Goal: Task Accomplishment & Management: Manage account settings

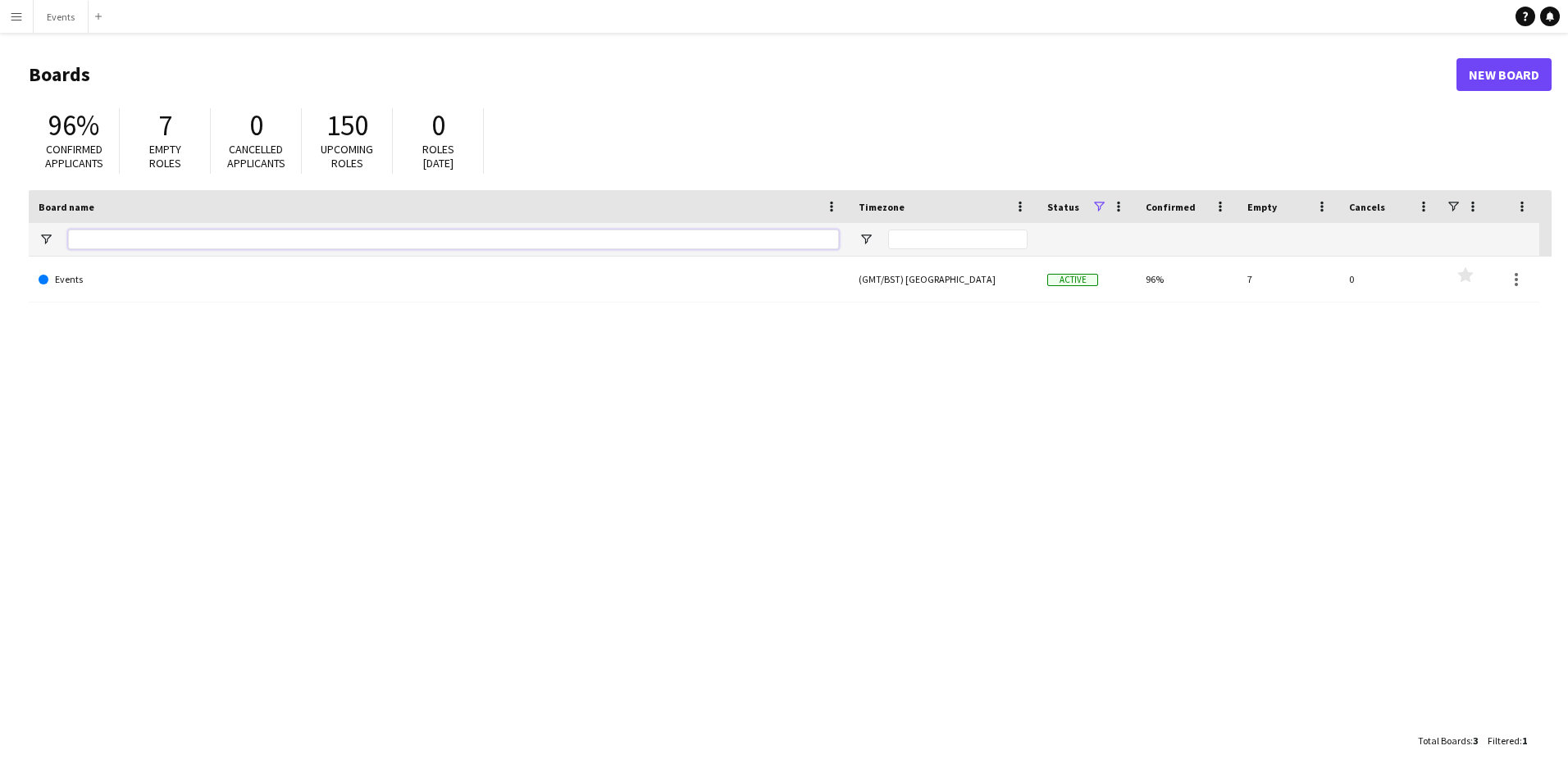
click at [192, 243] on input "Board name Filter Input" at bounding box center [453, 240] width 771 height 20
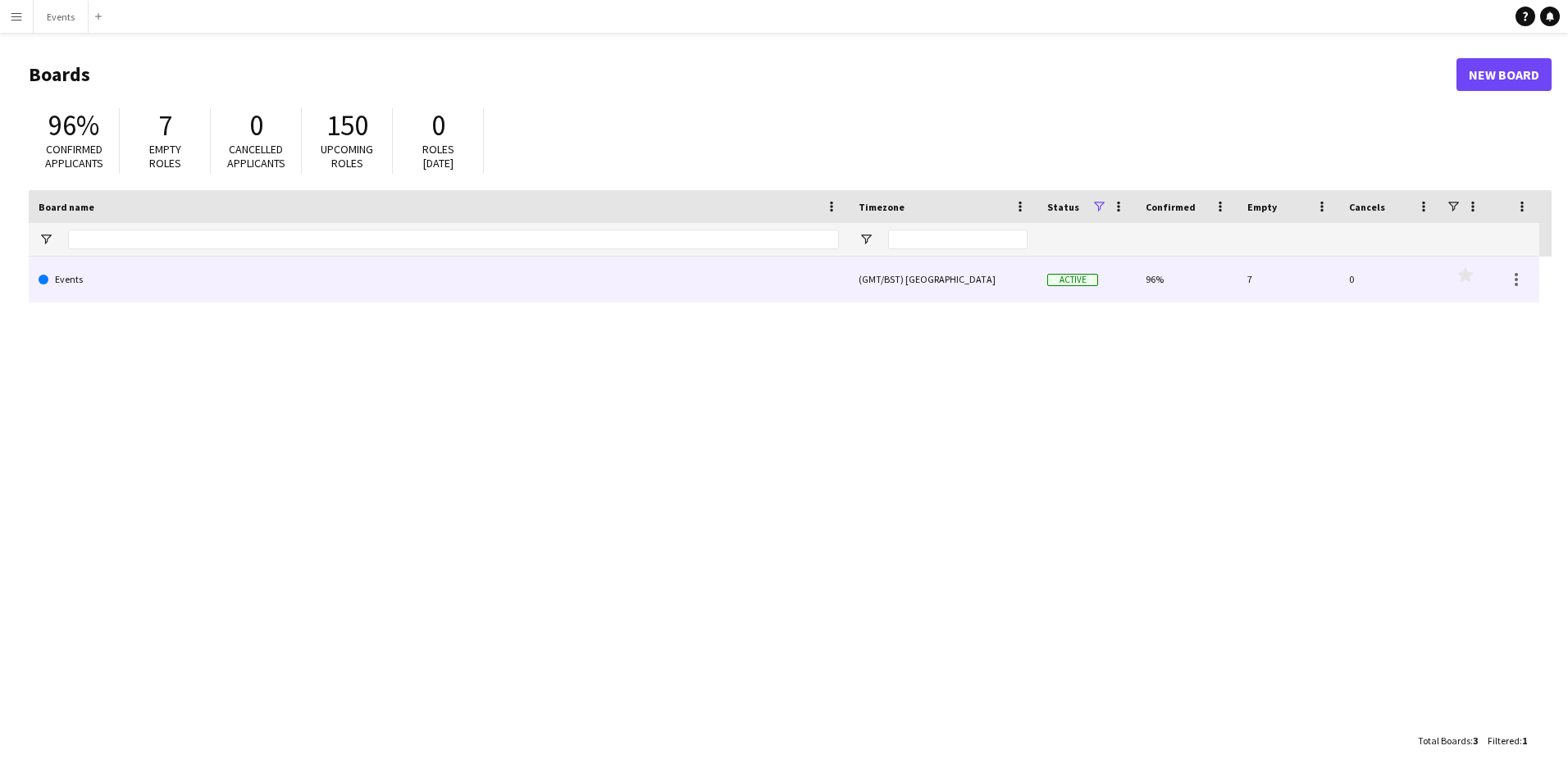
click at [205, 276] on link "Events" at bounding box center [439, 279] width 801 height 46
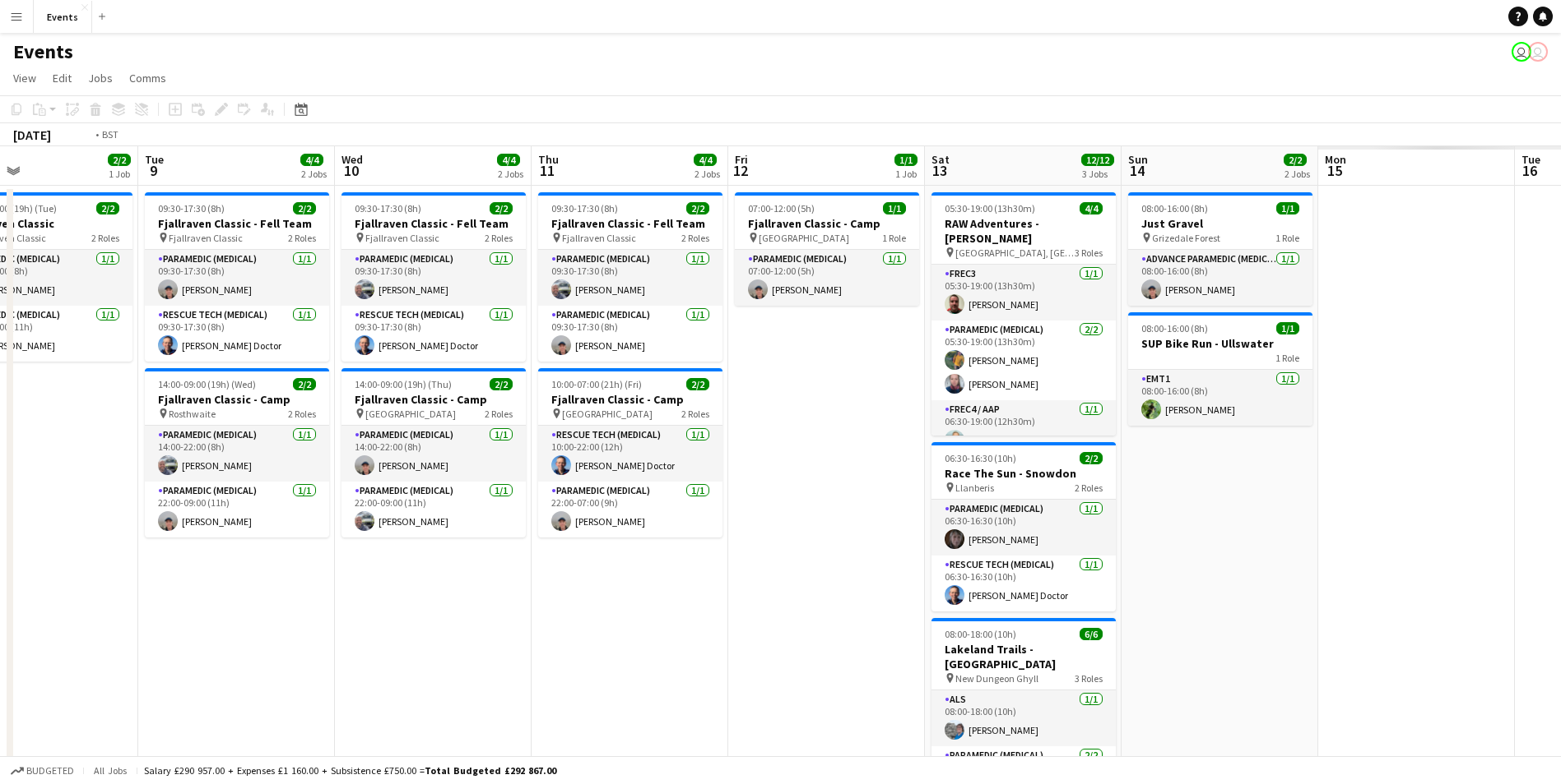
scroll to position [0, 648]
drag, startPoint x: 1513, startPoint y: 687, endPoint x: 669, endPoint y: 550, distance: 855.0
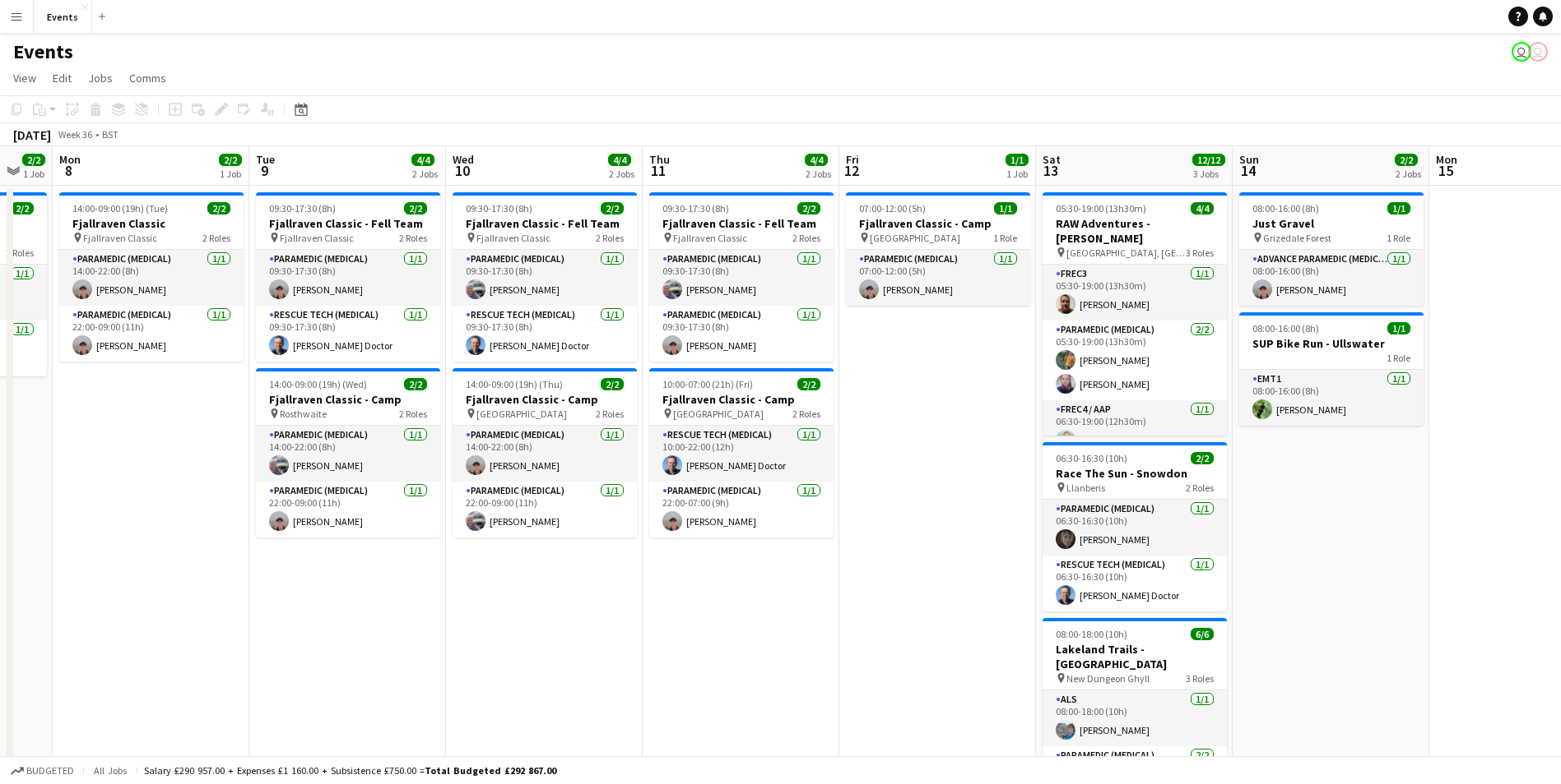
drag, startPoint x: 1362, startPoint y: 691, endPoint x: 1575, endPoint y: 676, distance: 213.5
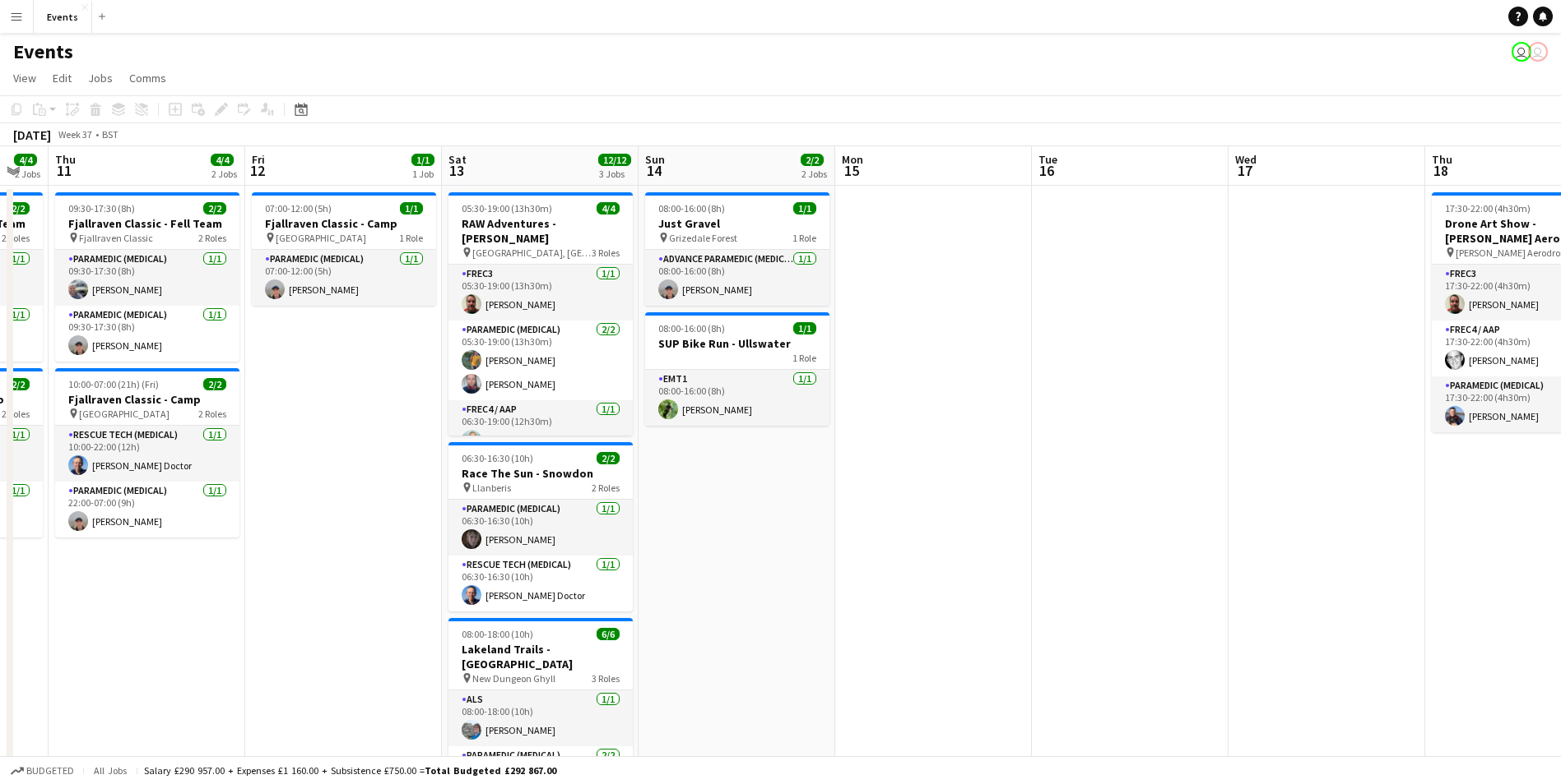
drag, startPoint x: 647, startPoint y: 611, endPoint x: -3, endPoint y: 467, distance: 665.8
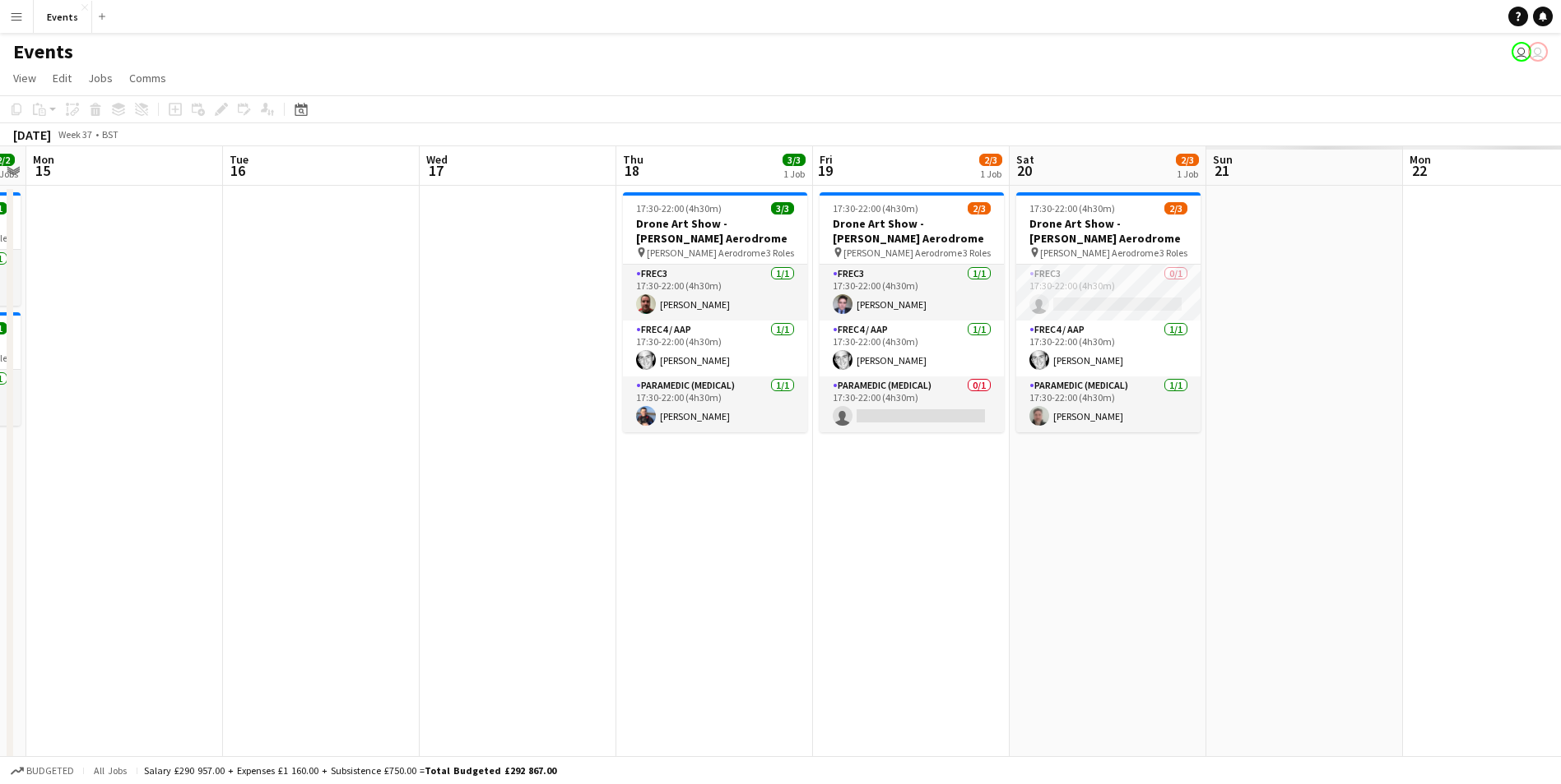
drag, startPoint x: 1175, startPoint y: 606, endPoint x: 405, endPoint y: 504, distance: 776.7
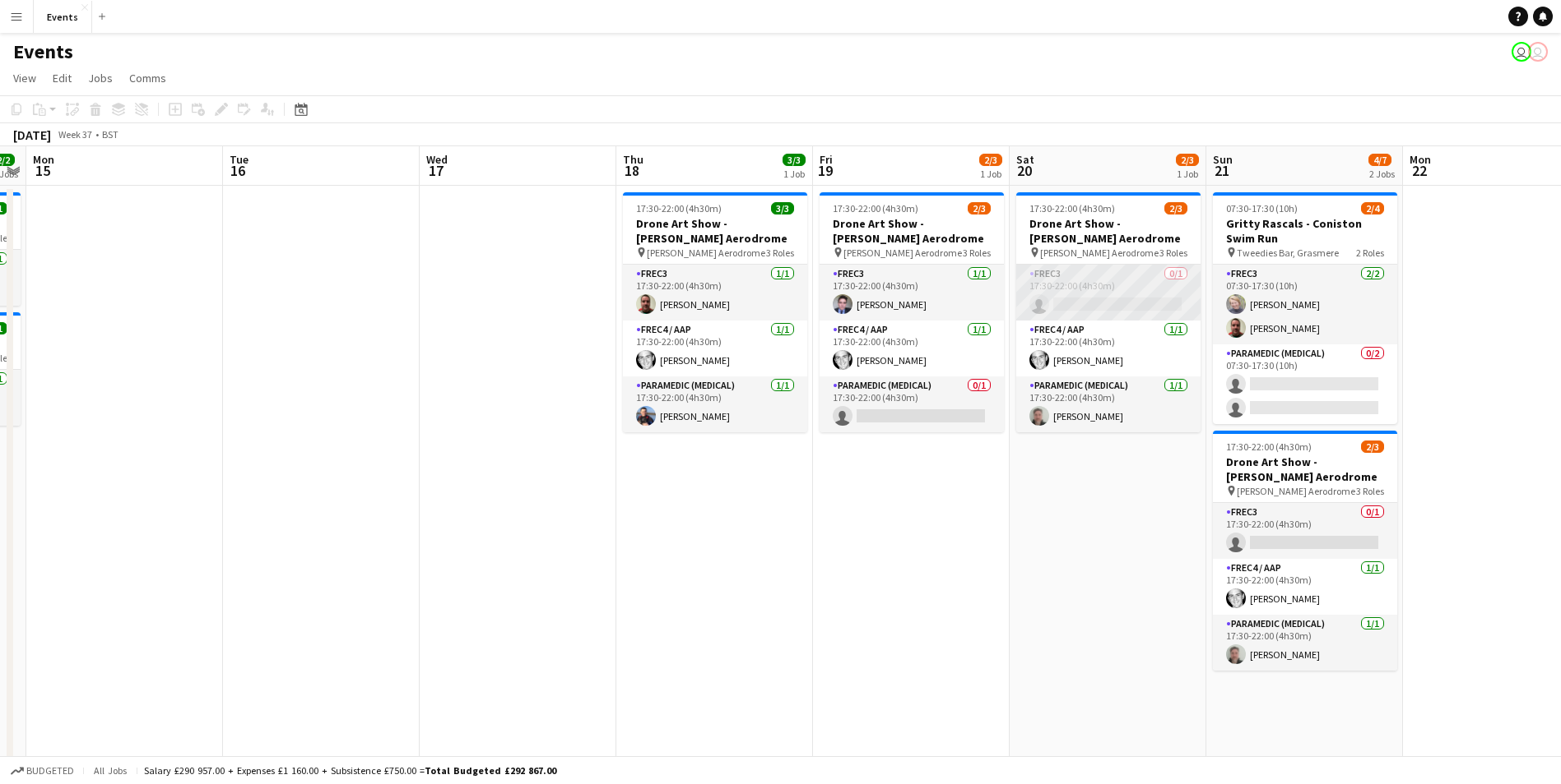
click at [1105, 303] on app-card-role "FREC3 0/1 17:30-22:00 (4h30m) single-neutral-actions" at bounding box center [1108, 293] width 185 height 56
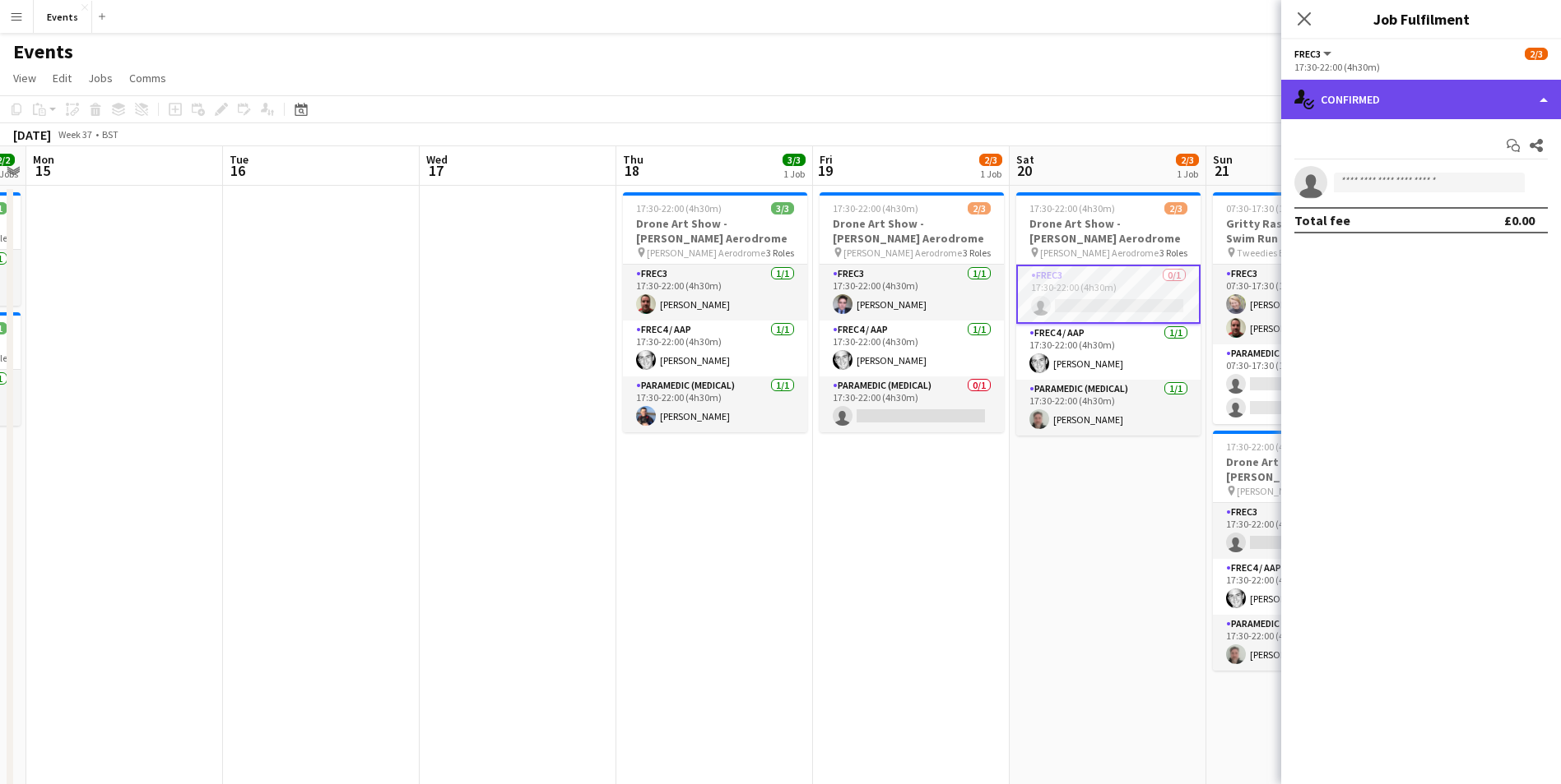
click at [1405, 80] on div "single-neutral-actions-check-2 Confirmed" at bounding box center [1421, 99] width 280 height 40
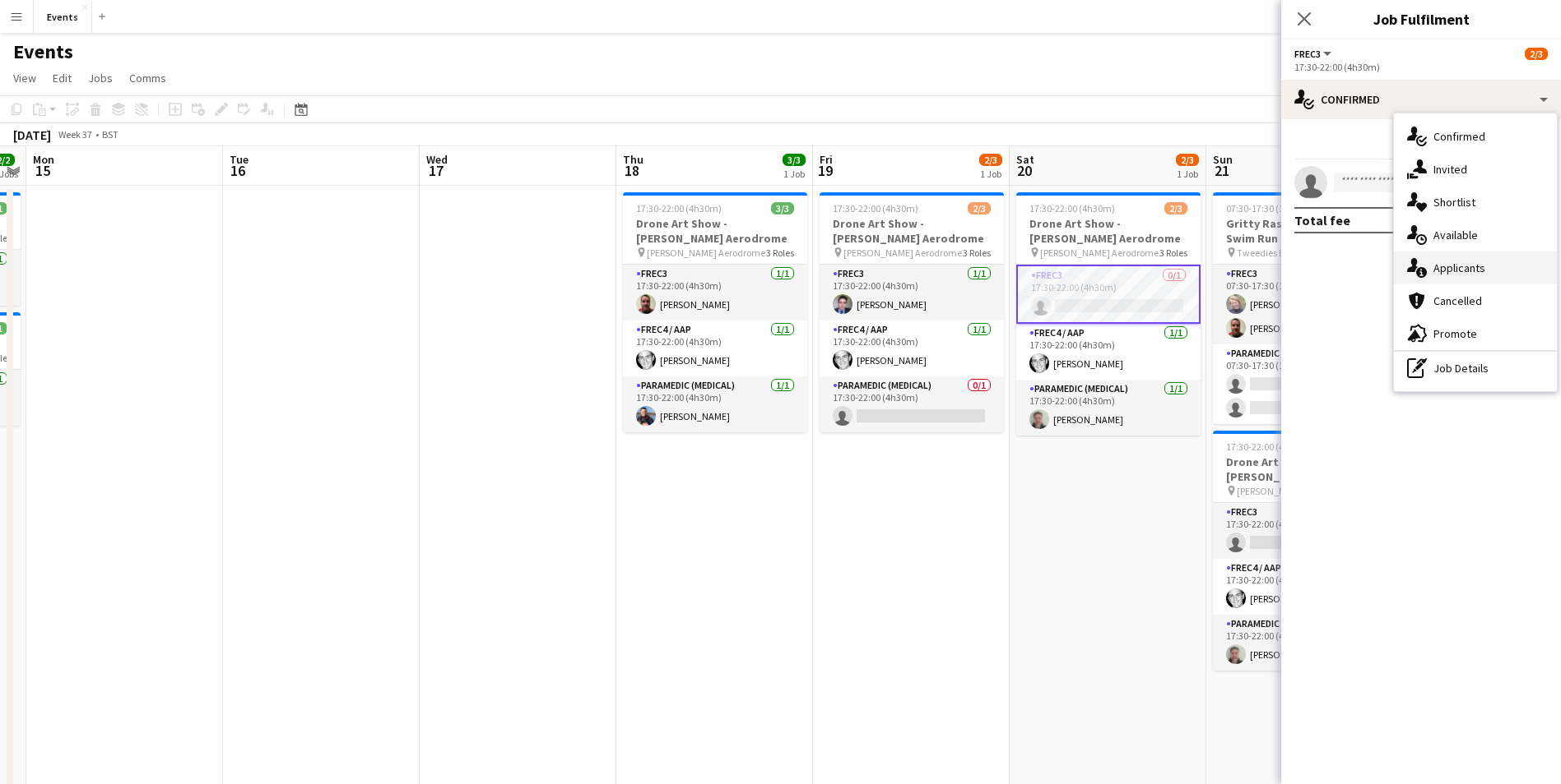
click at [1440, 276] on div "single-neutral-actions-information Applicants" at bounding box center [1475, 268] width 163 height 33
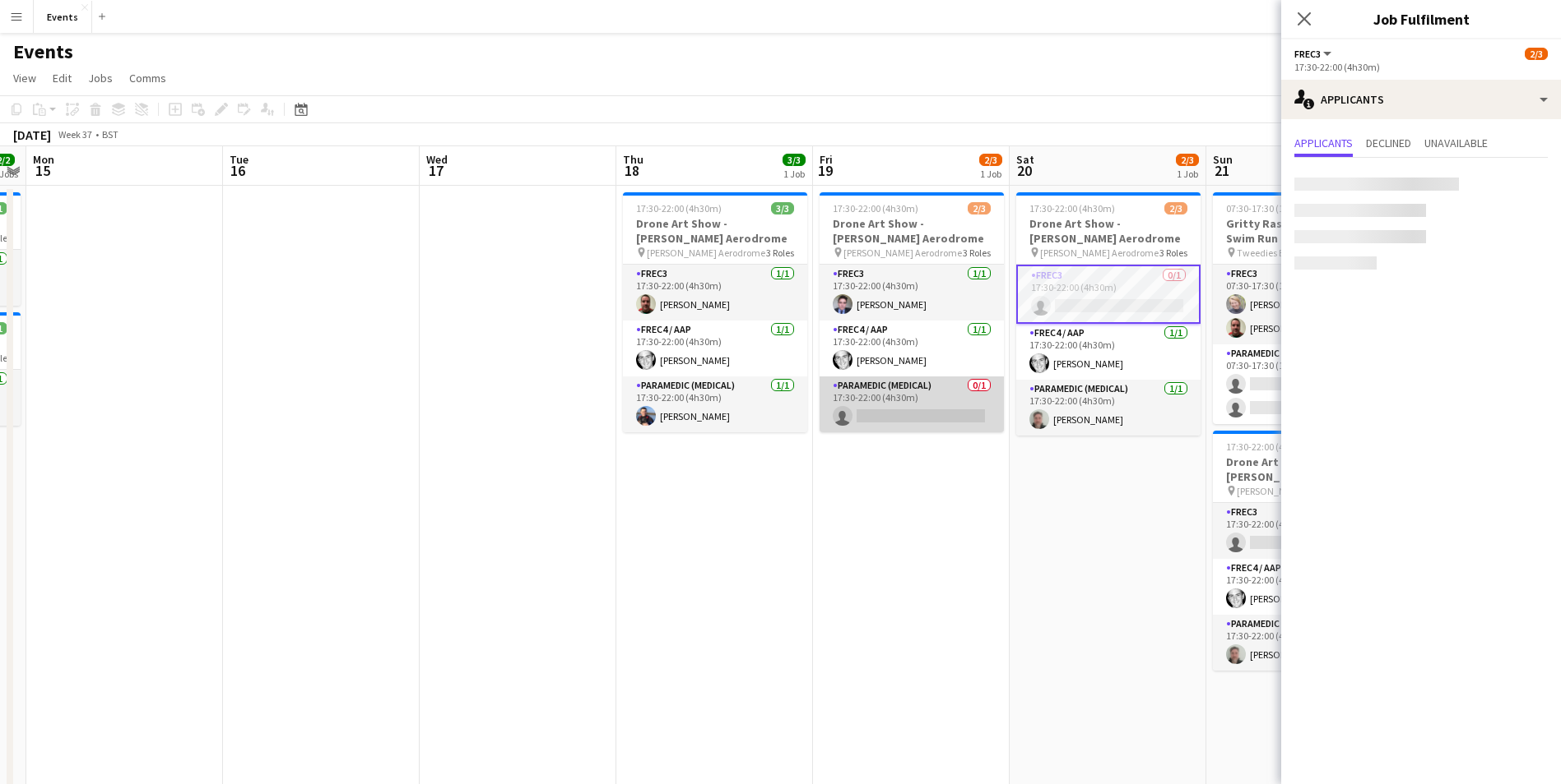
click at [919, 401] on app-card-role "Paramedic (Medical) 0/1 17:30-22:00 (4h30m) single-neutral-actions" at bounding box center [912, 404] width 185 height 56
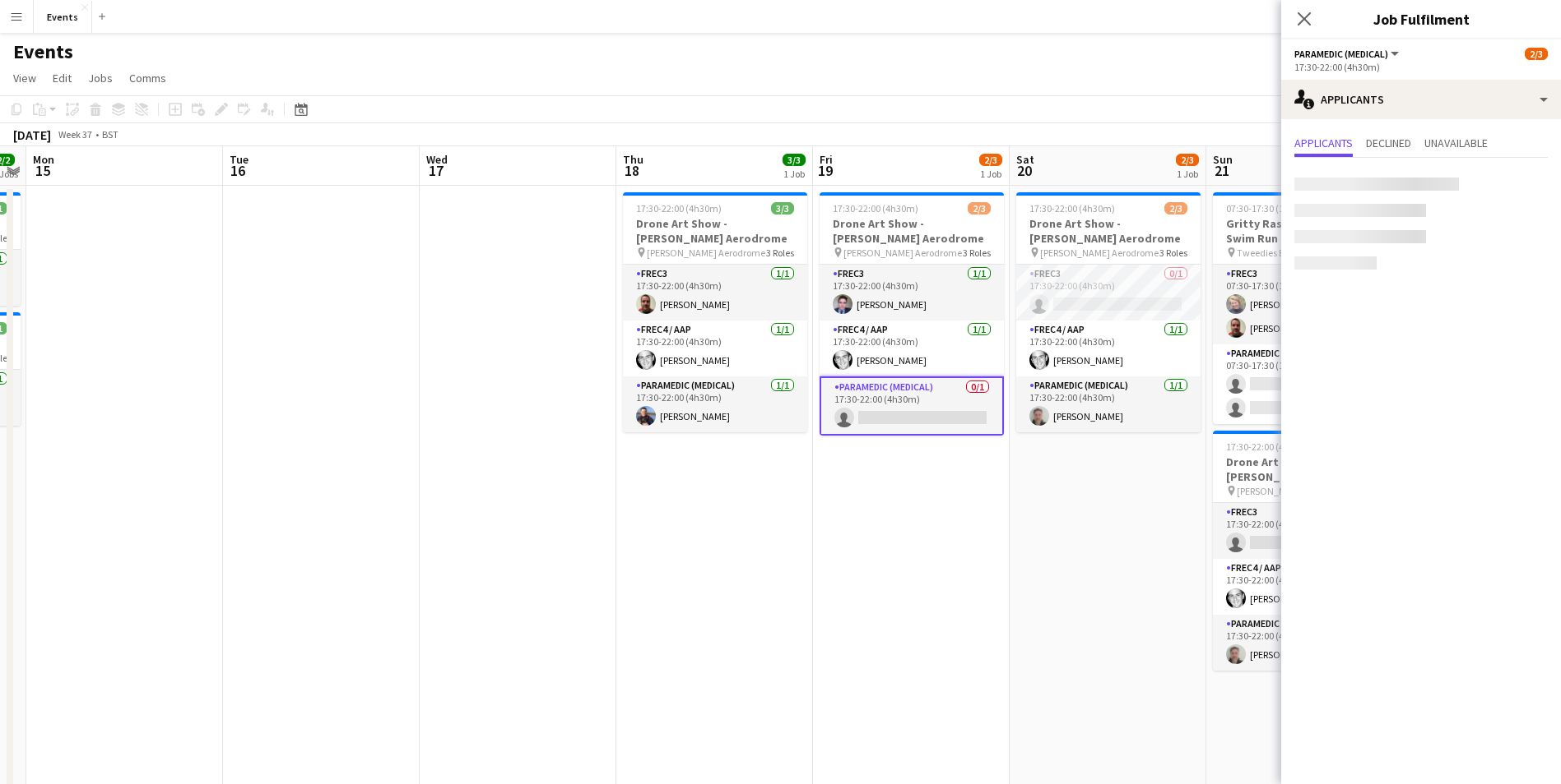
click at [915, 418] on app-card-role "Paramedic (Medical) 0/1 17:30-22:00 (4h30m) single-neutral-actions" at bounding box center [912, 406] width 185 height 60
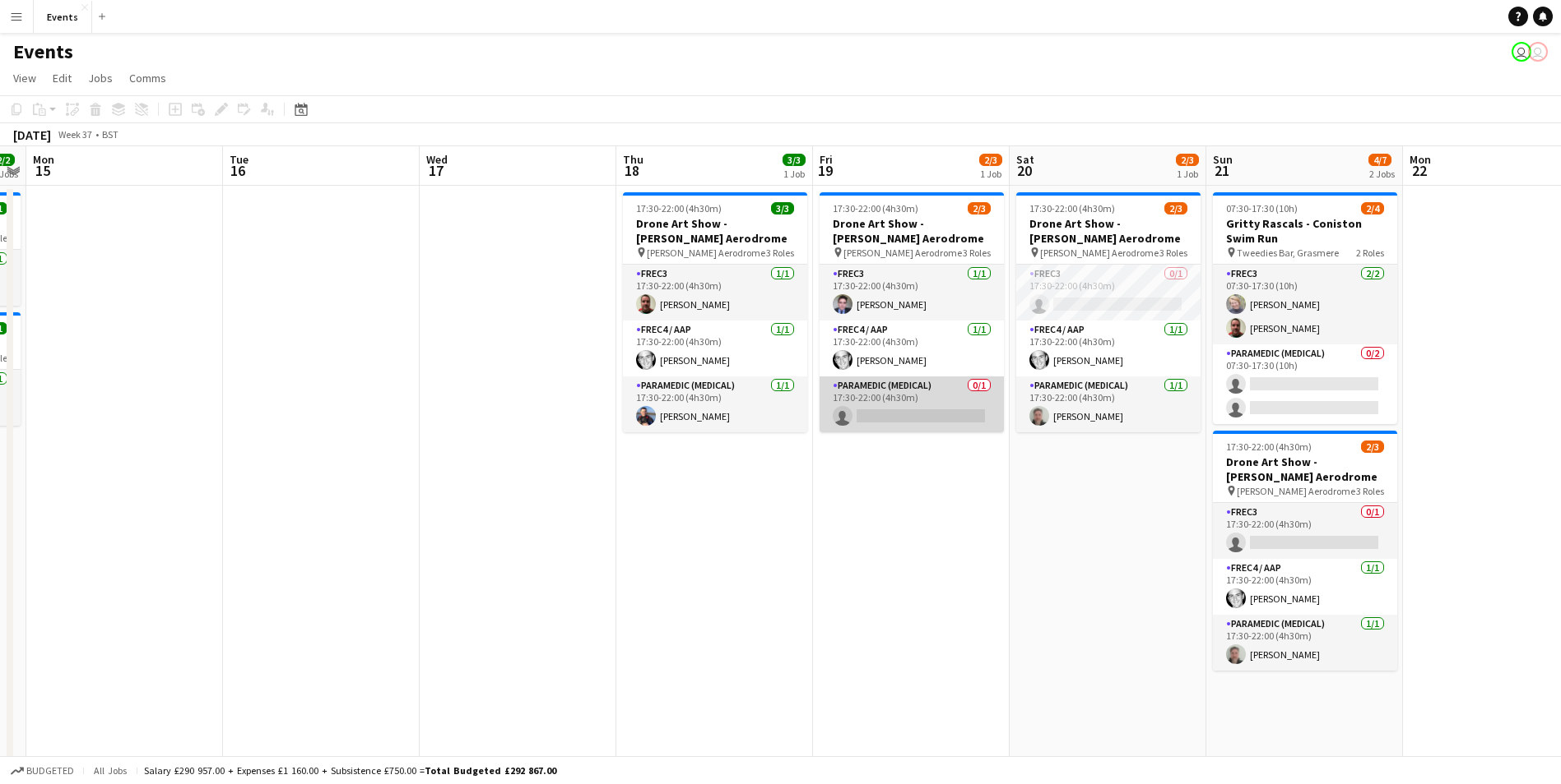
click at [923, 410] on app-card-role "Paramedic (Medical) 0/1 17:30-22:00 (4h30m) single-neutral-actions" at bounding box center [912, 404] width 185 height 56
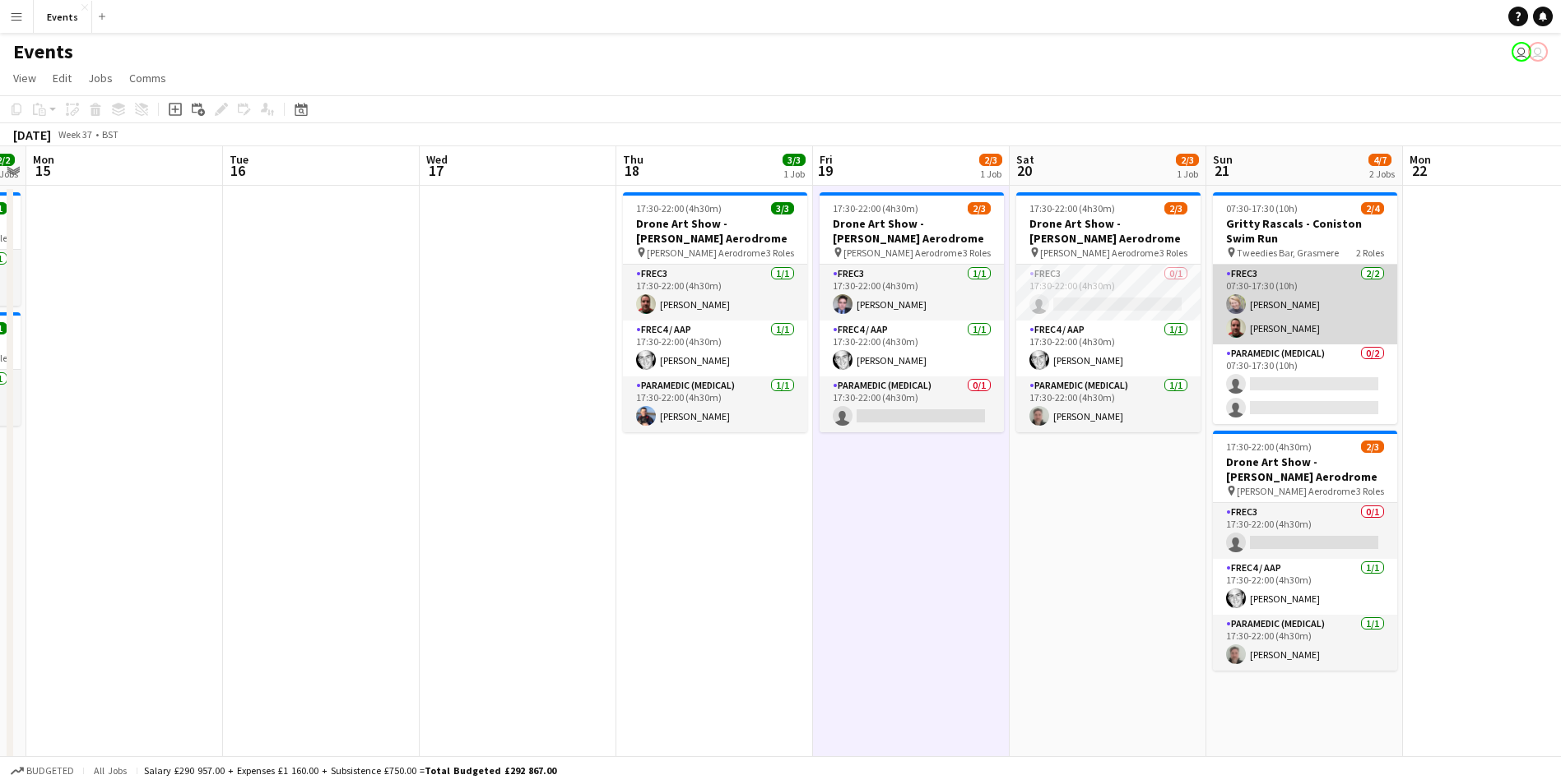
scroll to position [0, 560]
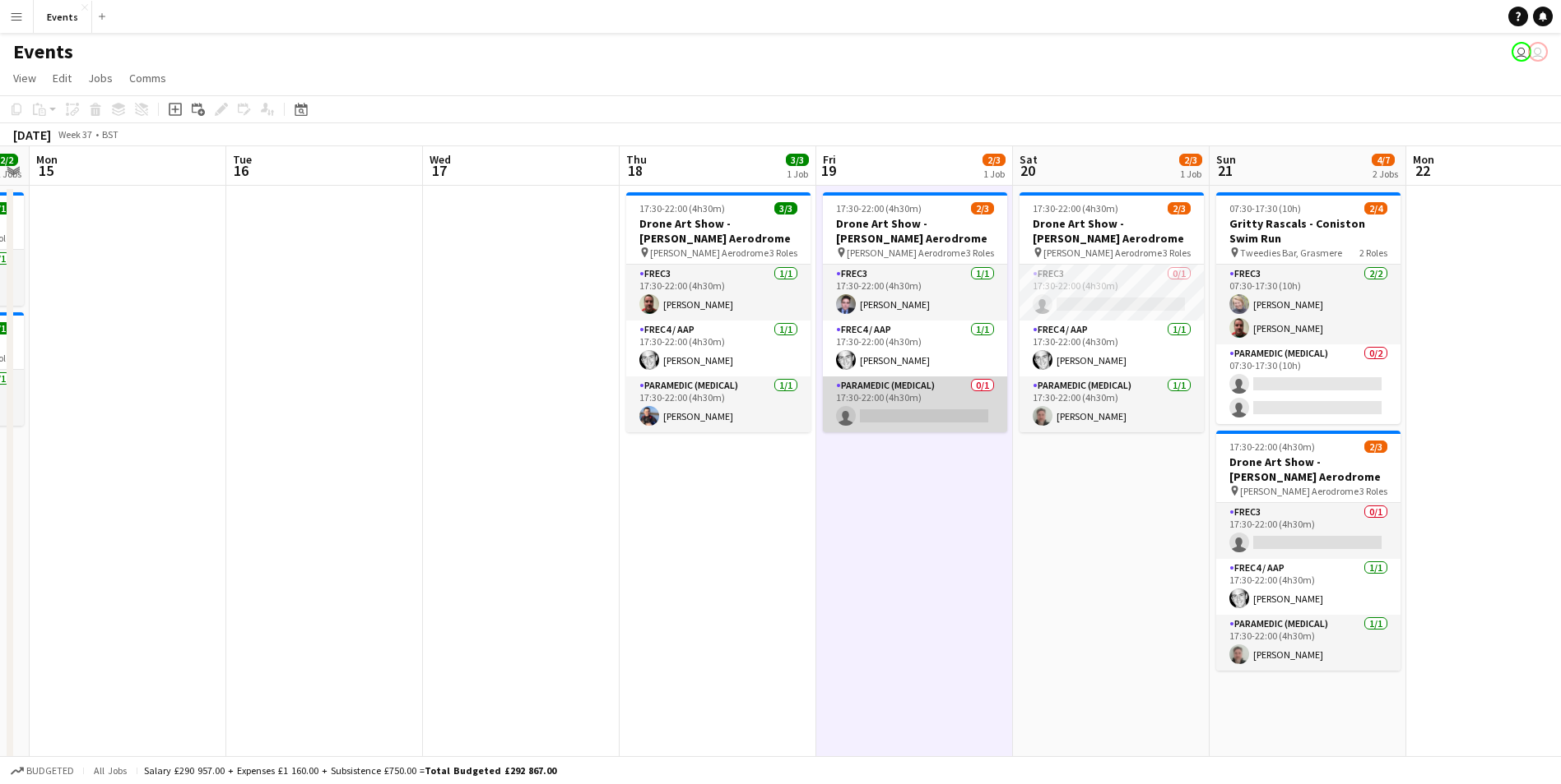
click at [923, 431] on app-card-role "Paramedic (Medical) 0/1 17:30-22:00 (4h30m) single-neutral-actions" at bounding box center [915, 404] width 185 height 56
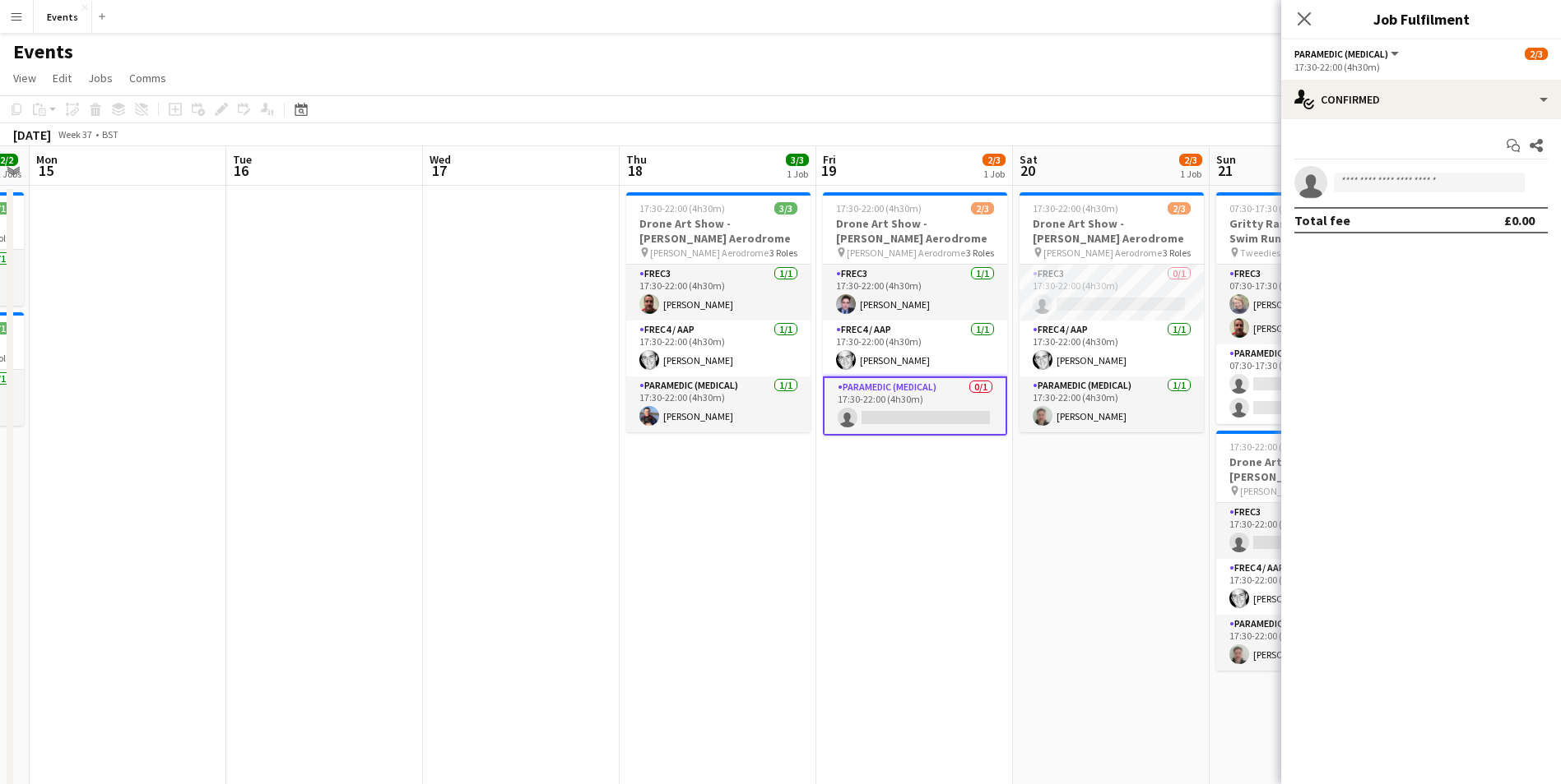
click at [933, 413] on app-card-role "Paramedic (Medical) 0/1 17:30-22:00 (4h30m) single-neutral-actions" at bounding box center [915, 406] width 185 height 60
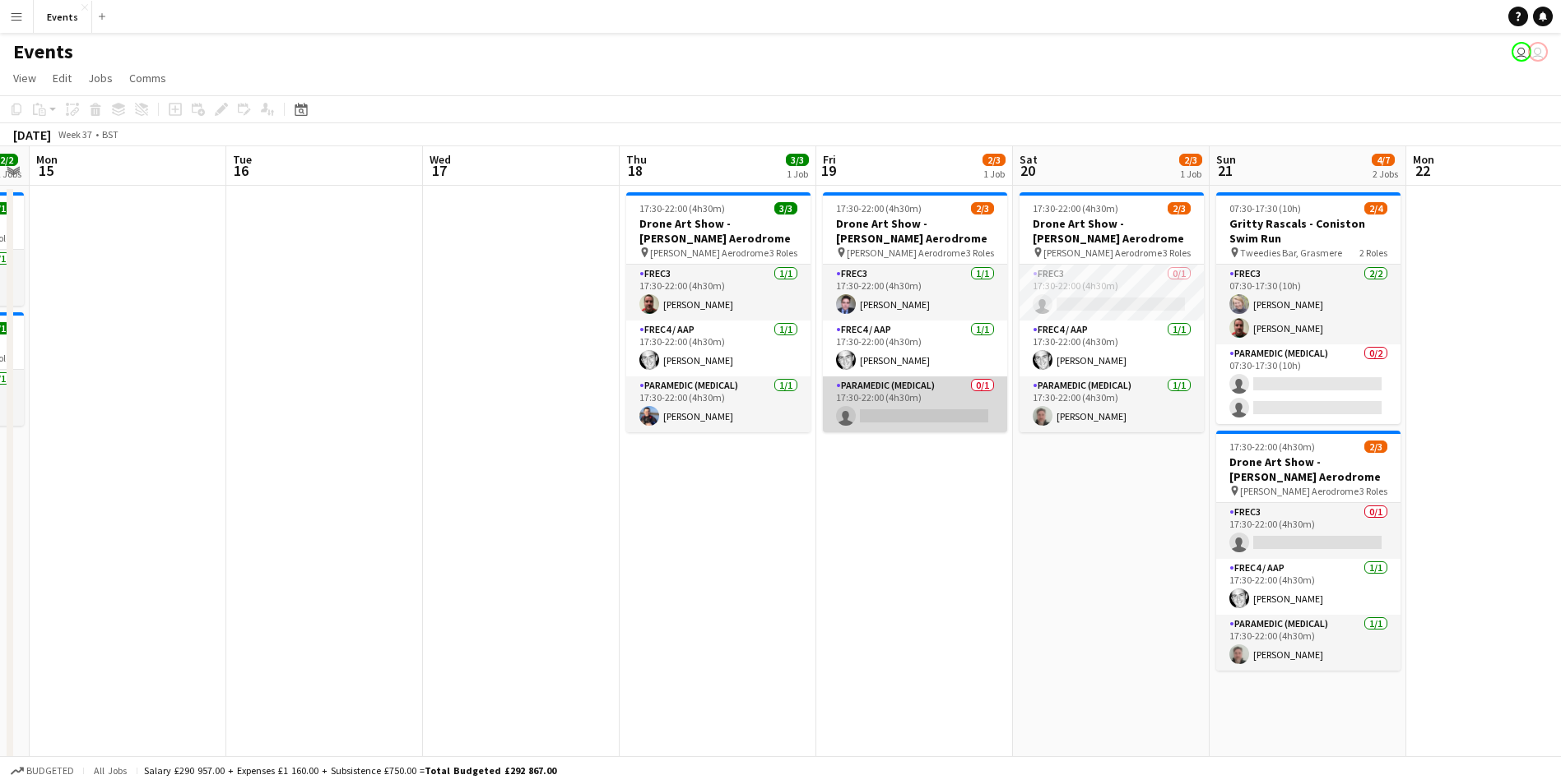
click at [933, 413] on app-card-role "Paramedic (Medical) 0/1 17:30-22:00 (4h30m) single-neutral-actions" at bounding box center [915, 404] width 185 height 56
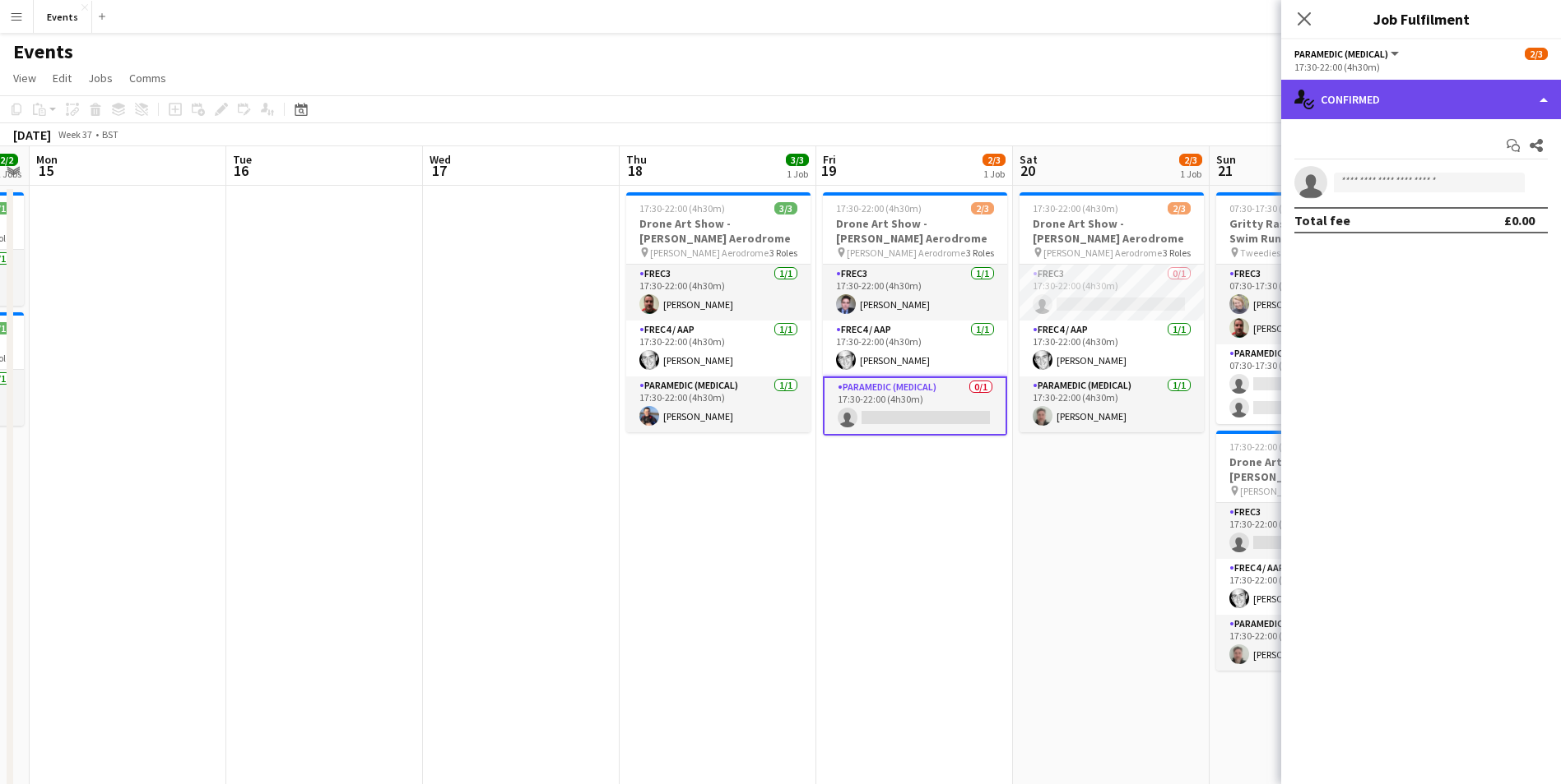
click at [1375, 115] on div "single-neutral-actions-check-2 Confirmed" at bounding box center [1421, 99] width 280 height 40
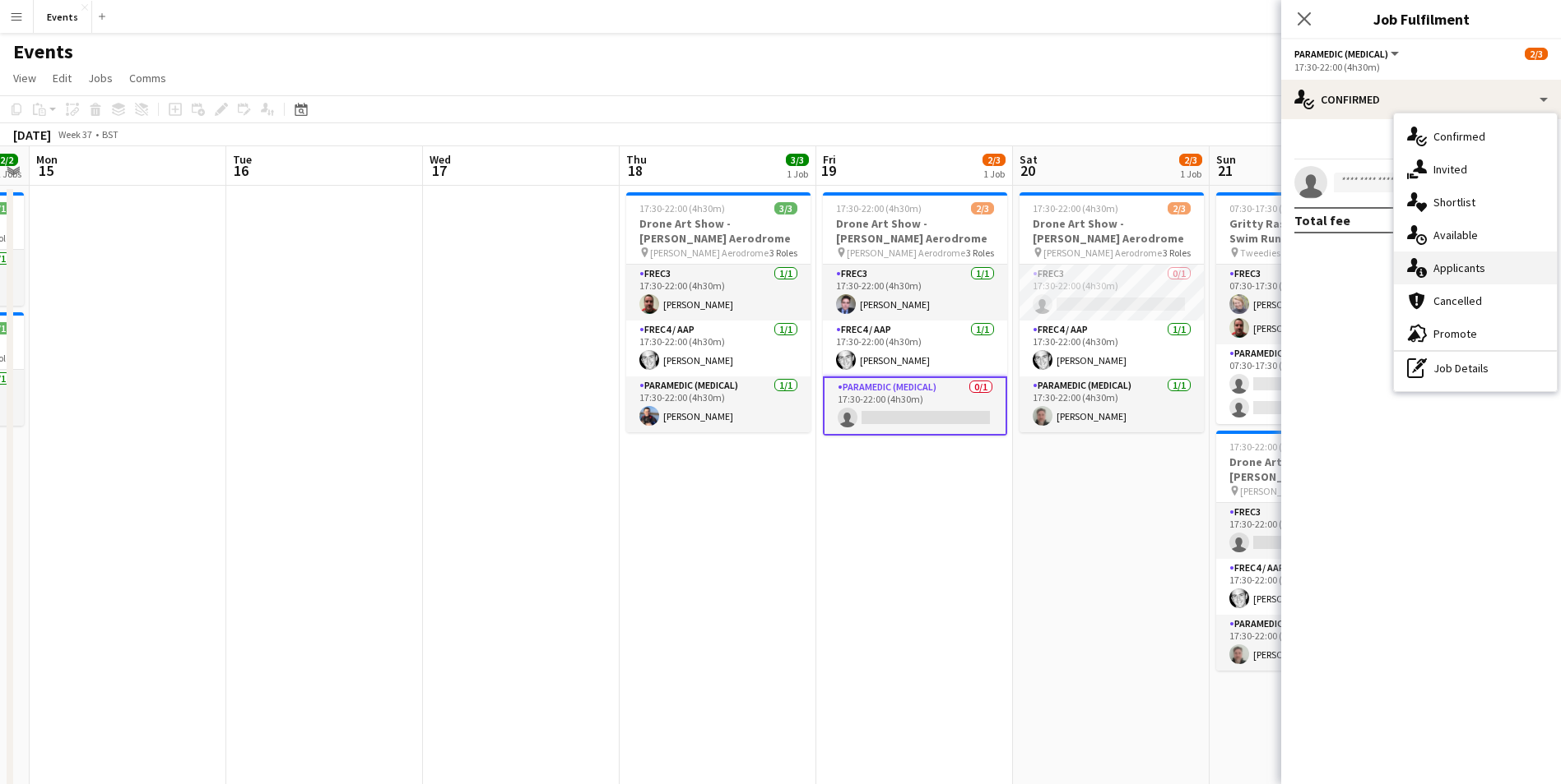
click at [1482, 257] on div "single-neutral-actions-information Applicants" at bounding box center [1475, 268] width 163 height 33
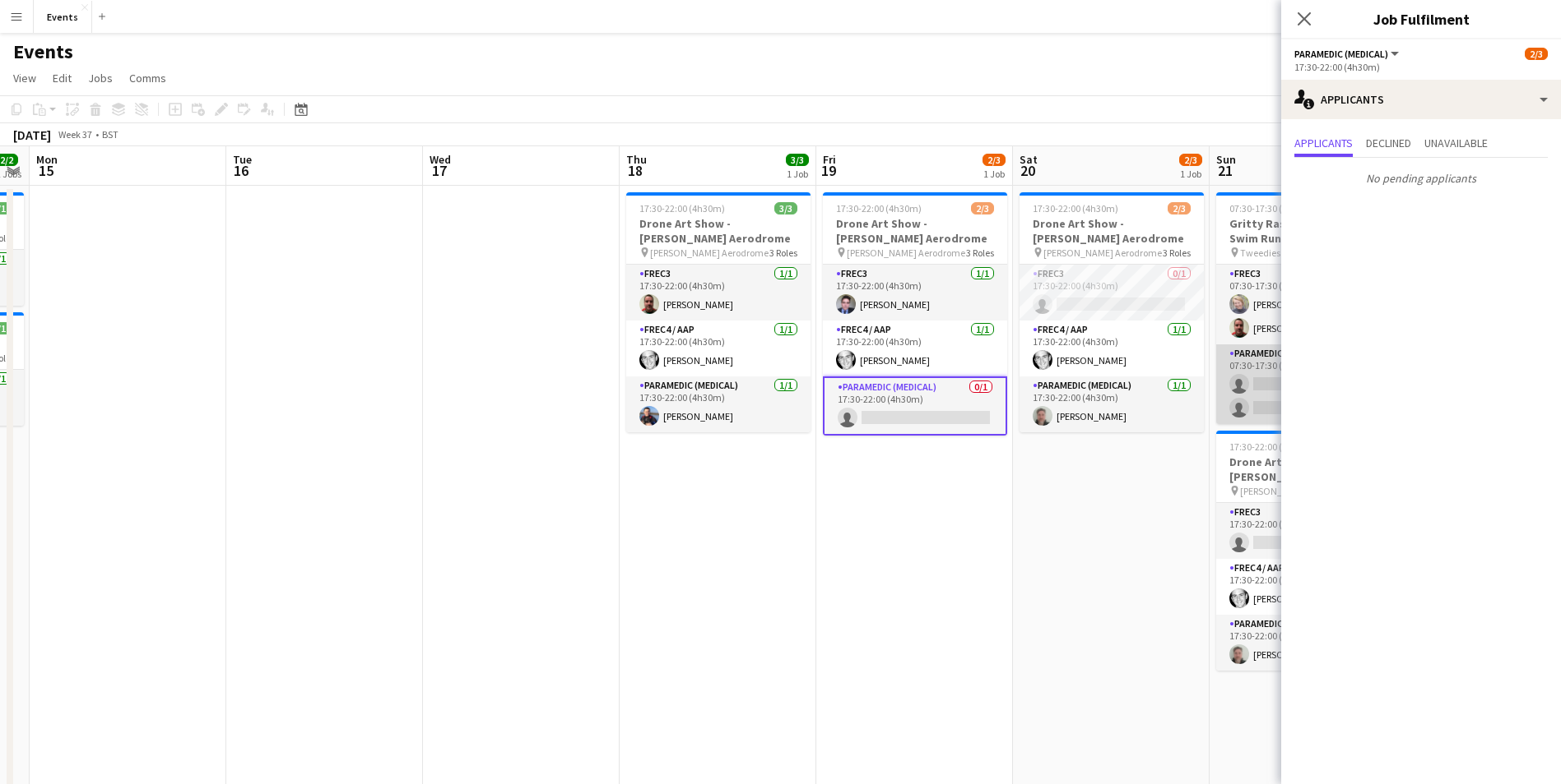
click at [1259, 381] on app-card-role "Paramedic (Medical) 0/2 07:30-17:30 (10h) single-neutral-actions single-neutral…" at bounding box center [1308, 384] width 185 height 79
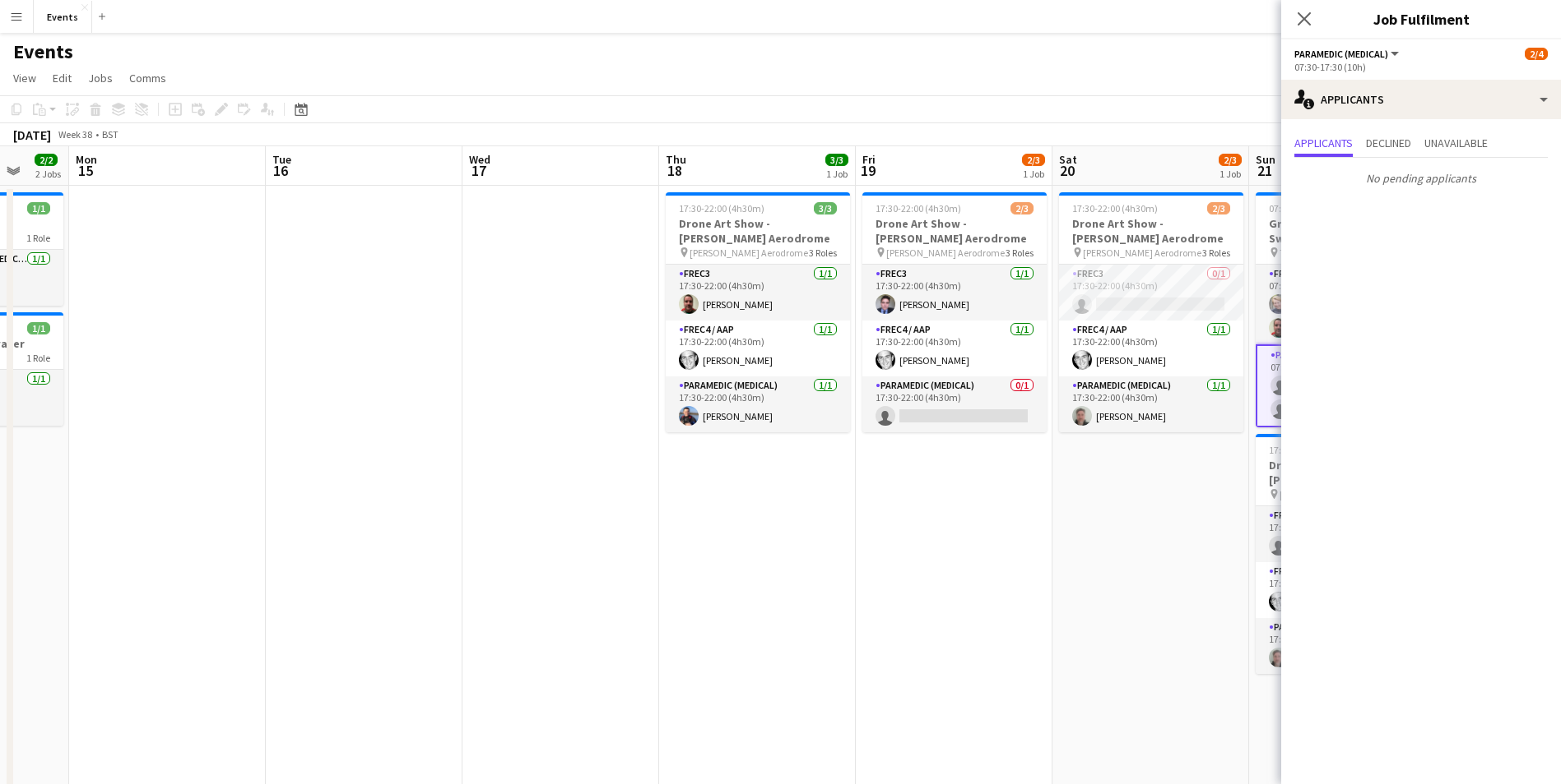
drag, startPoint x: 982, startPoint y: 569, endPoint x: 324, endPoint y: 460, distance: 667.0
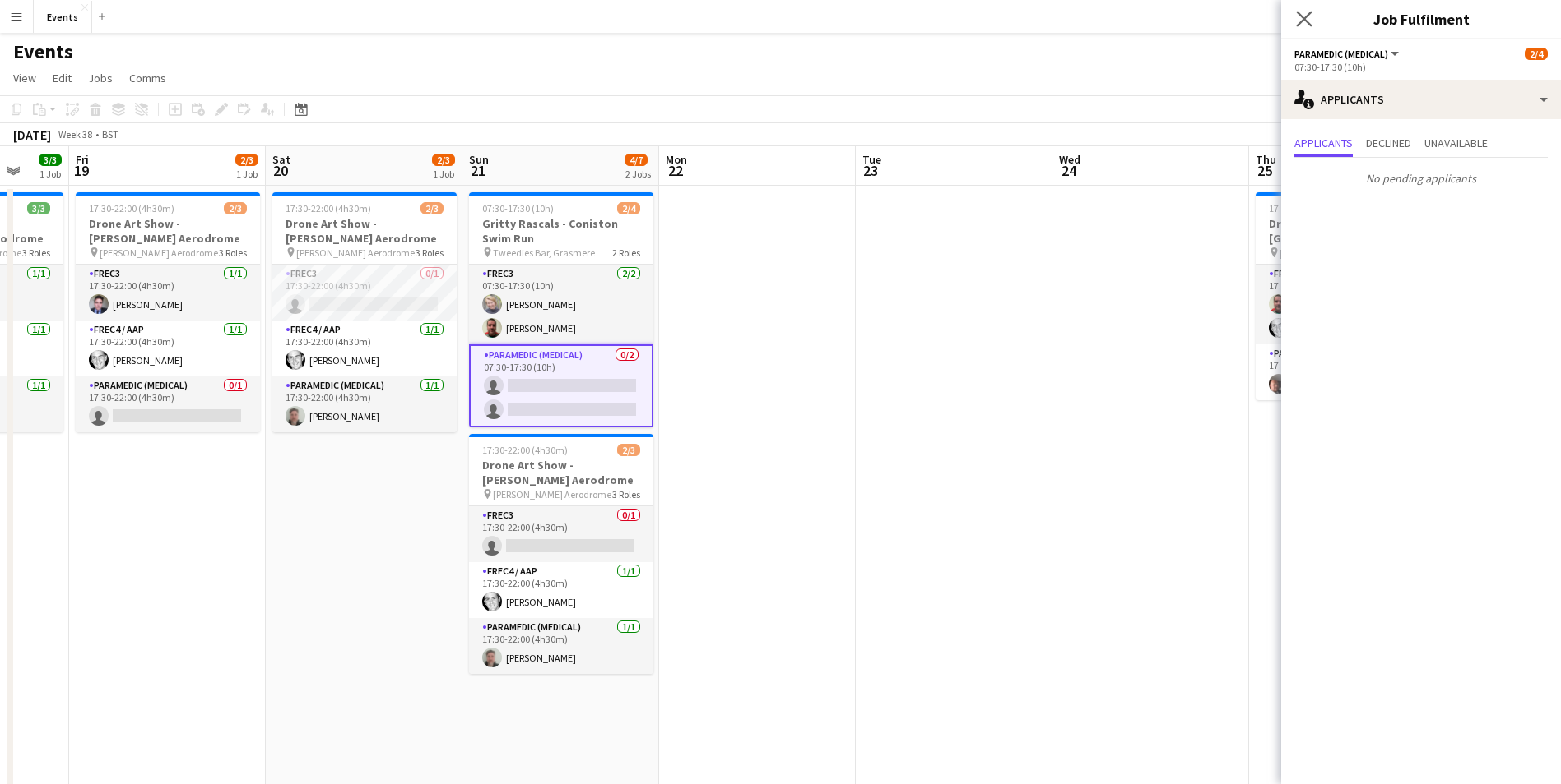
click at [1312, 24] on icon "Close pop-in" at bounding box center [1304, 19] width 16 height 16
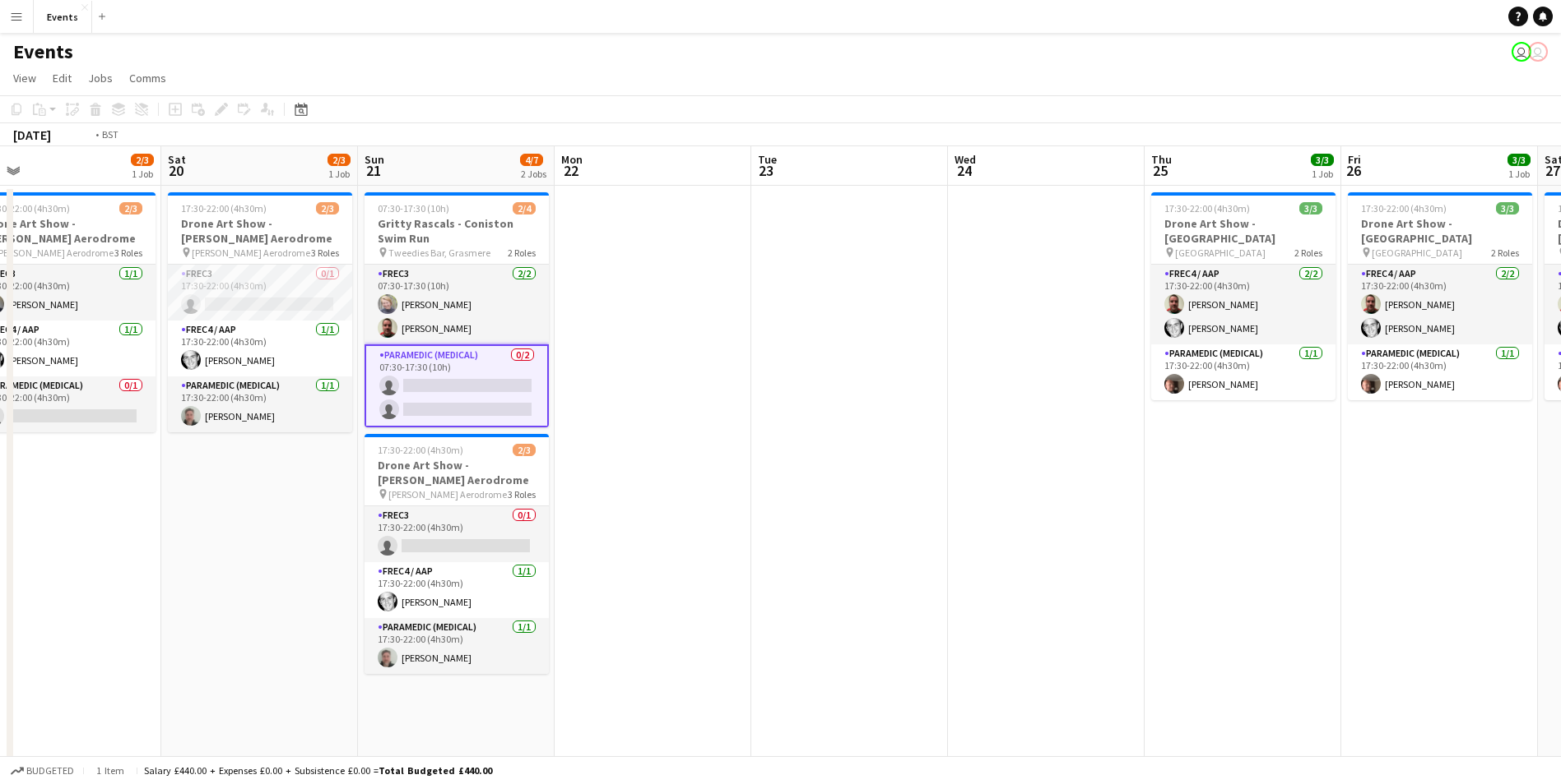
drag, startPoint x: 1270, startPoint y: 554, endPoint x: 636, endPoint y: 572, distance: 634.3
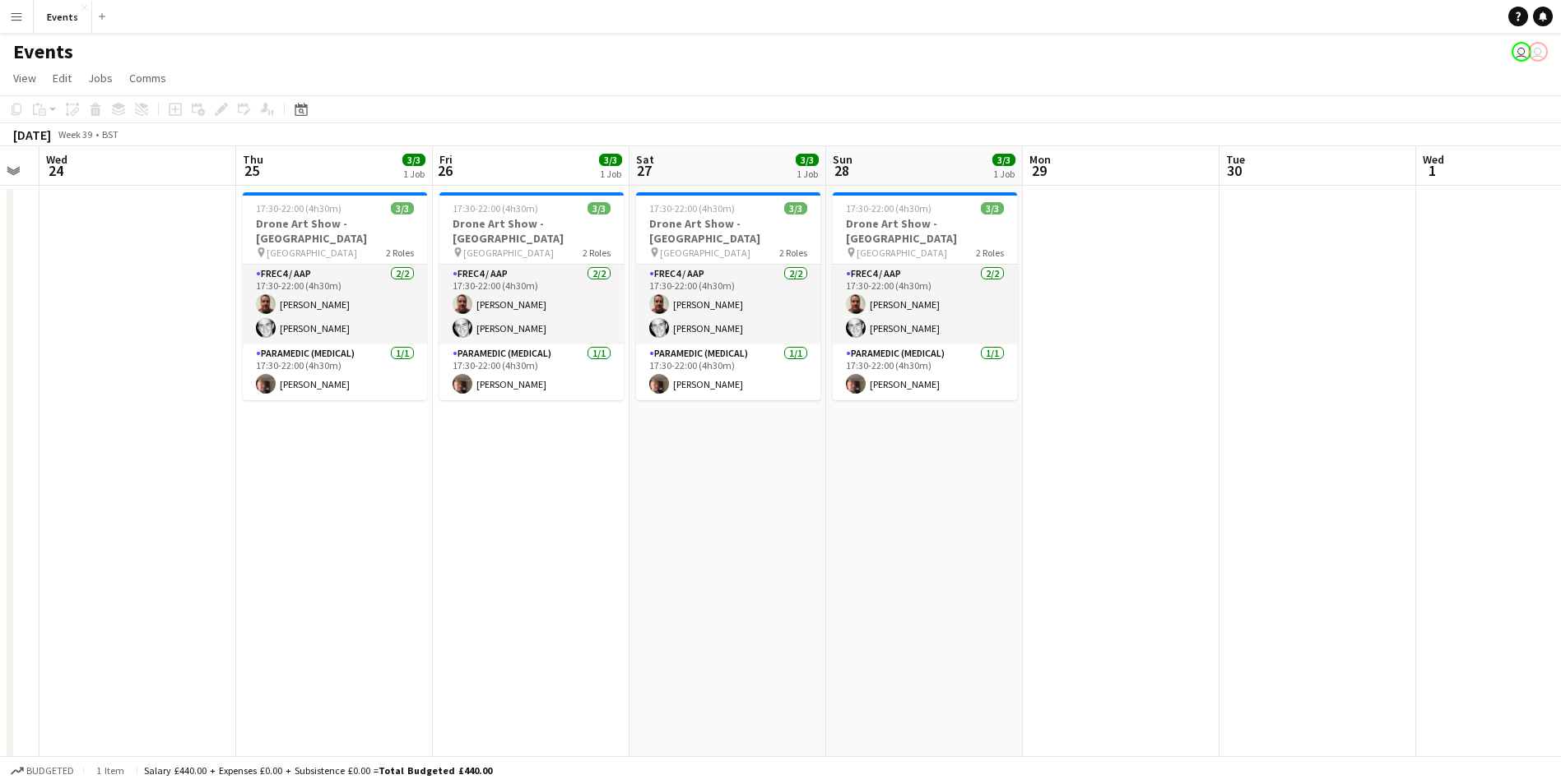
scroll to position [0, 577]
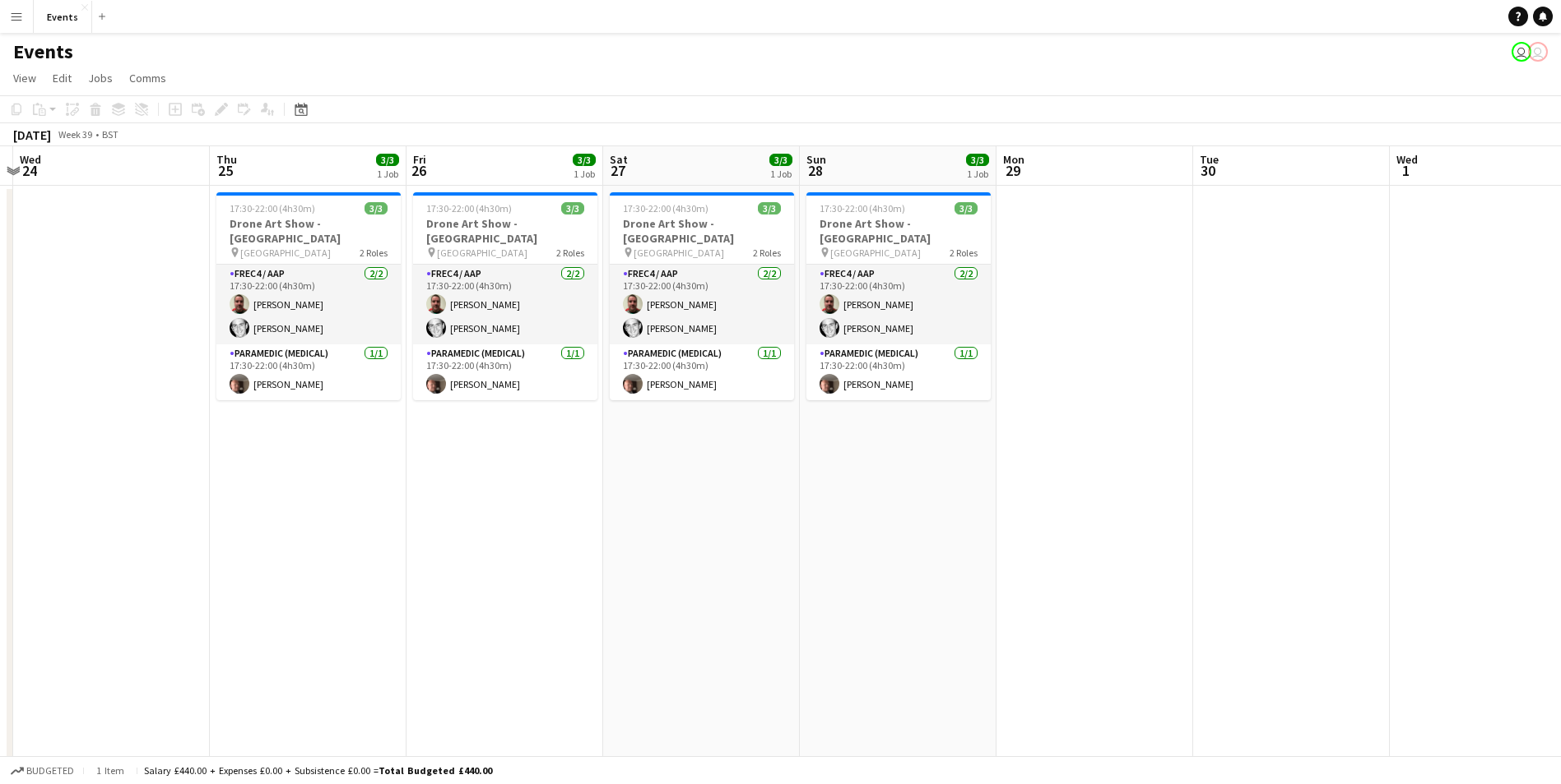
drag, startPoint x: 1281, startPoint y: 630, endPoint x: 936, endPoint y: 635, distance: 345.0
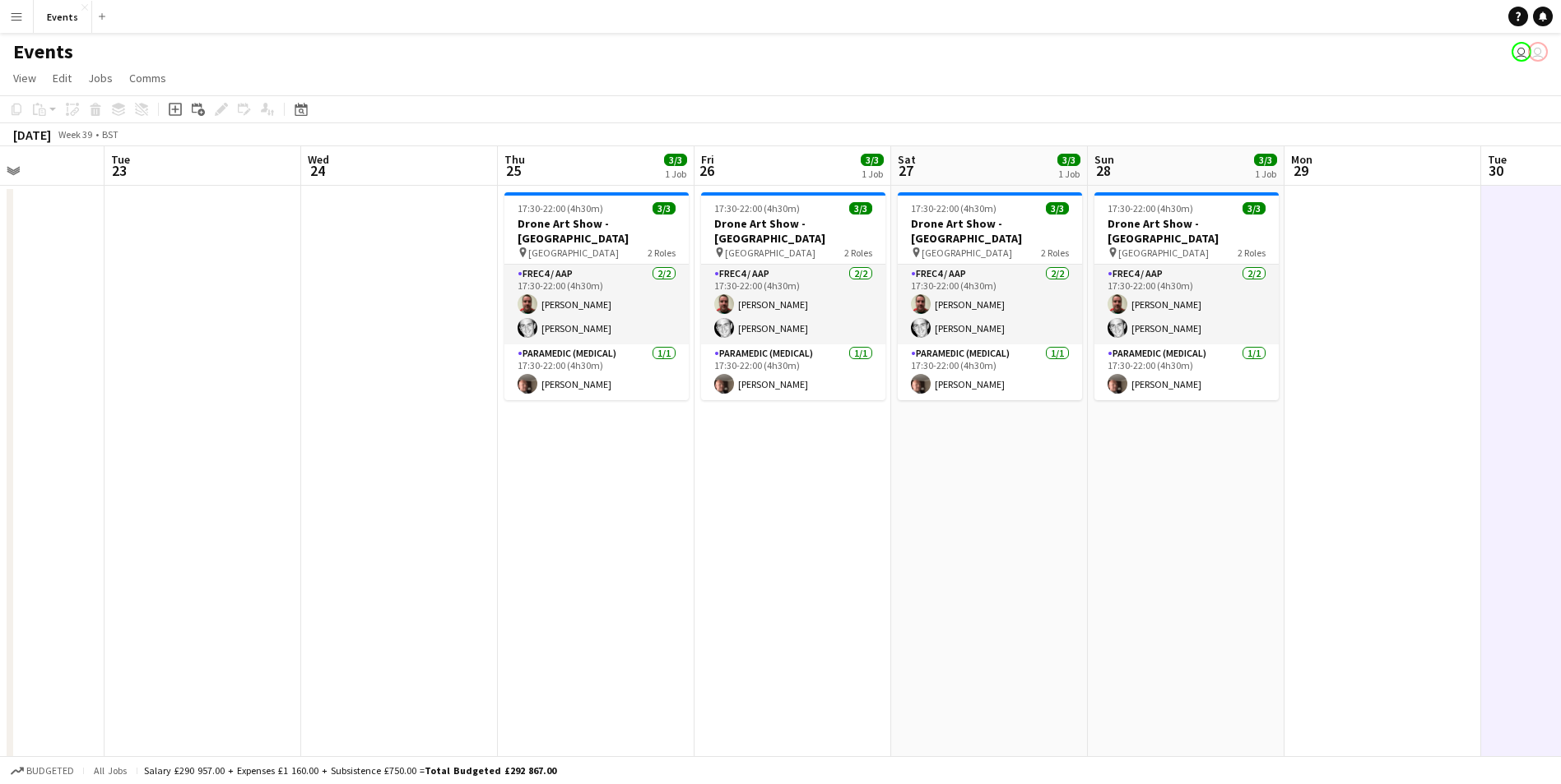
drag, startPoint x: 741, startPoint y: 644, endPoint x: 1029, endPoint y: 653, distance: 288.1
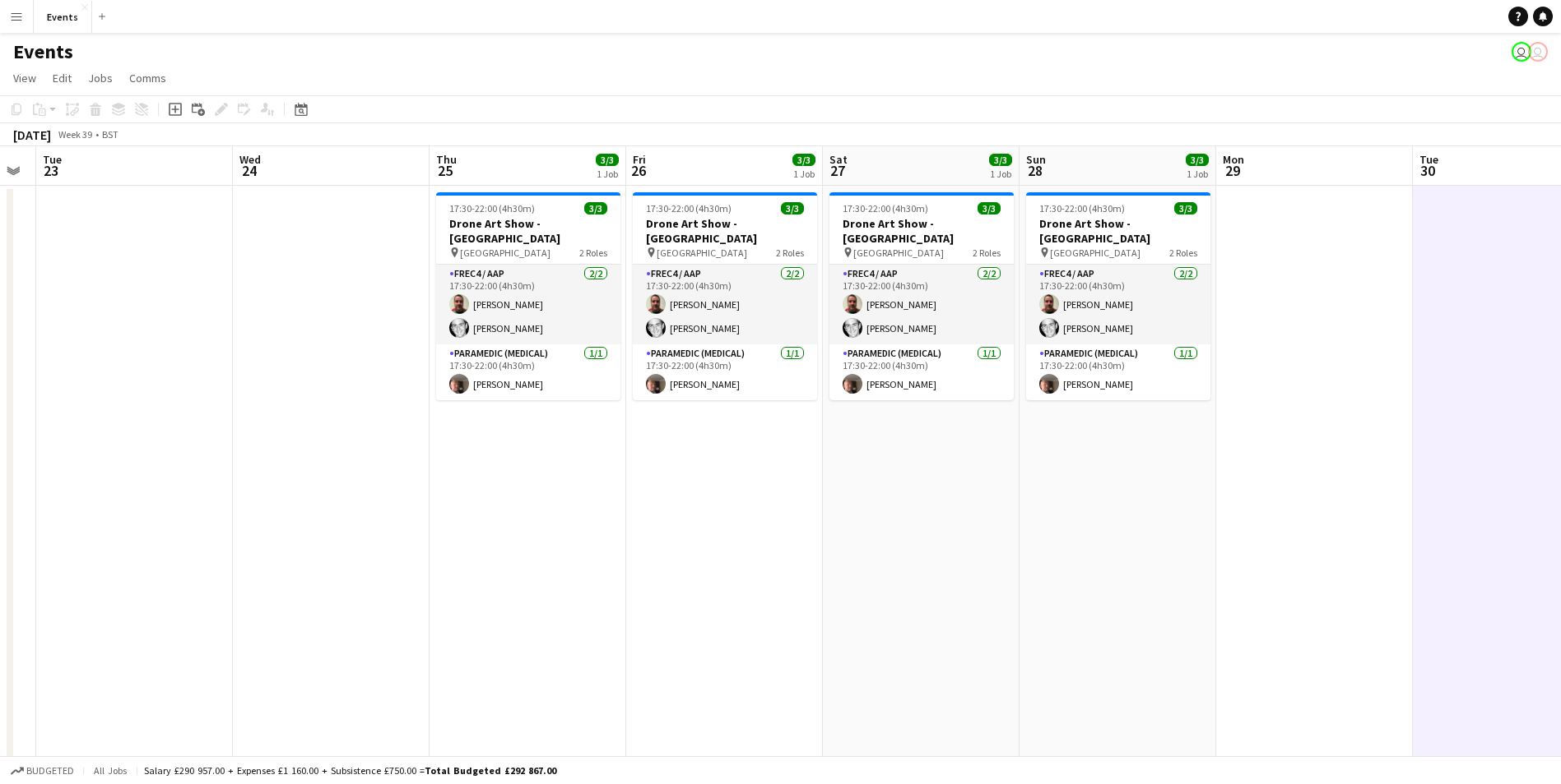
drag, startPoint x: 1278, startPoint y: 640, endPoint x: 638, endPoint y: 571, distance: 643.7
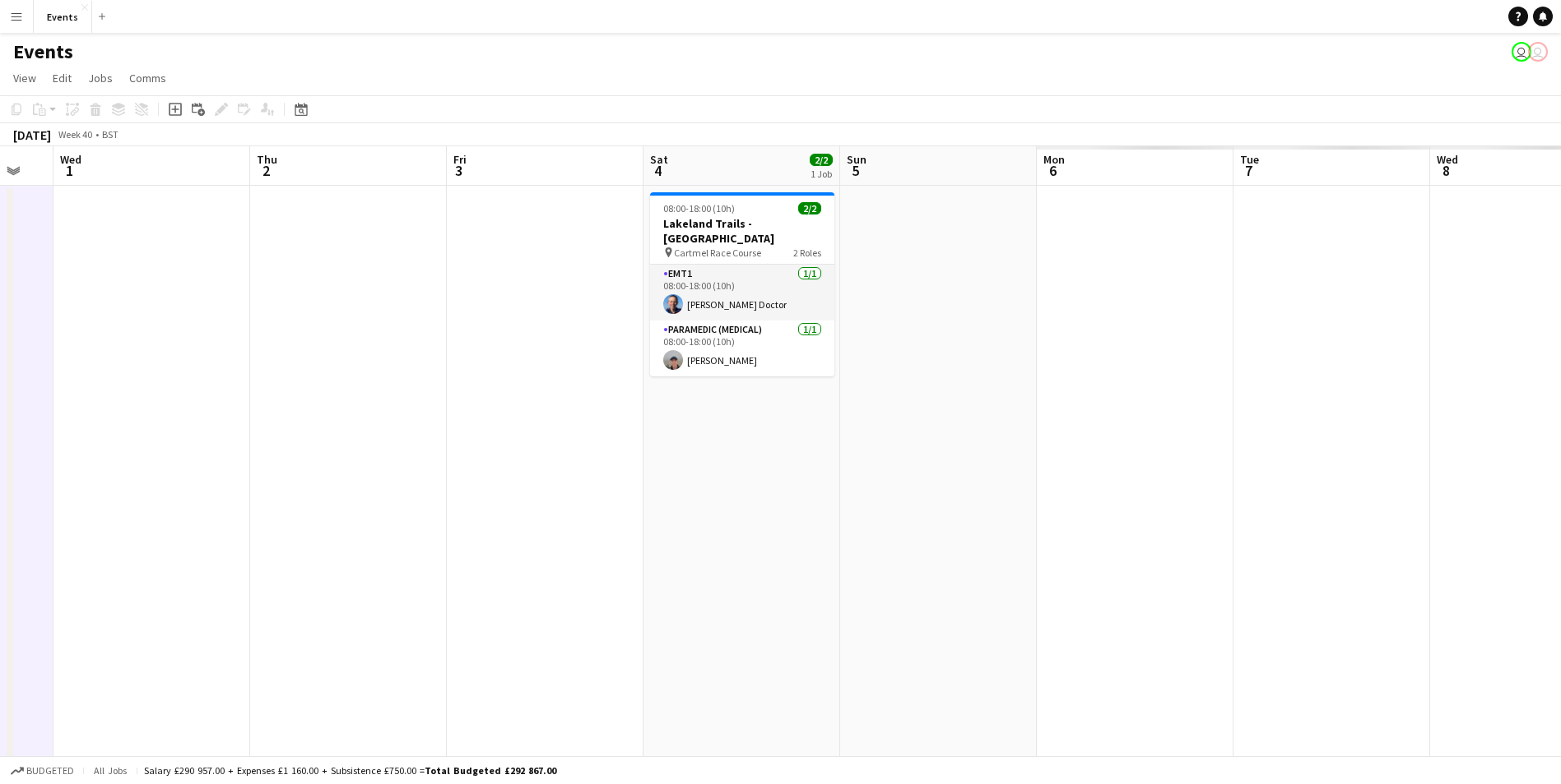
drag, startPoint x: 1234, startPoint y: 607, endPoint x: 487, endPoint y: 527, distance: 751.3
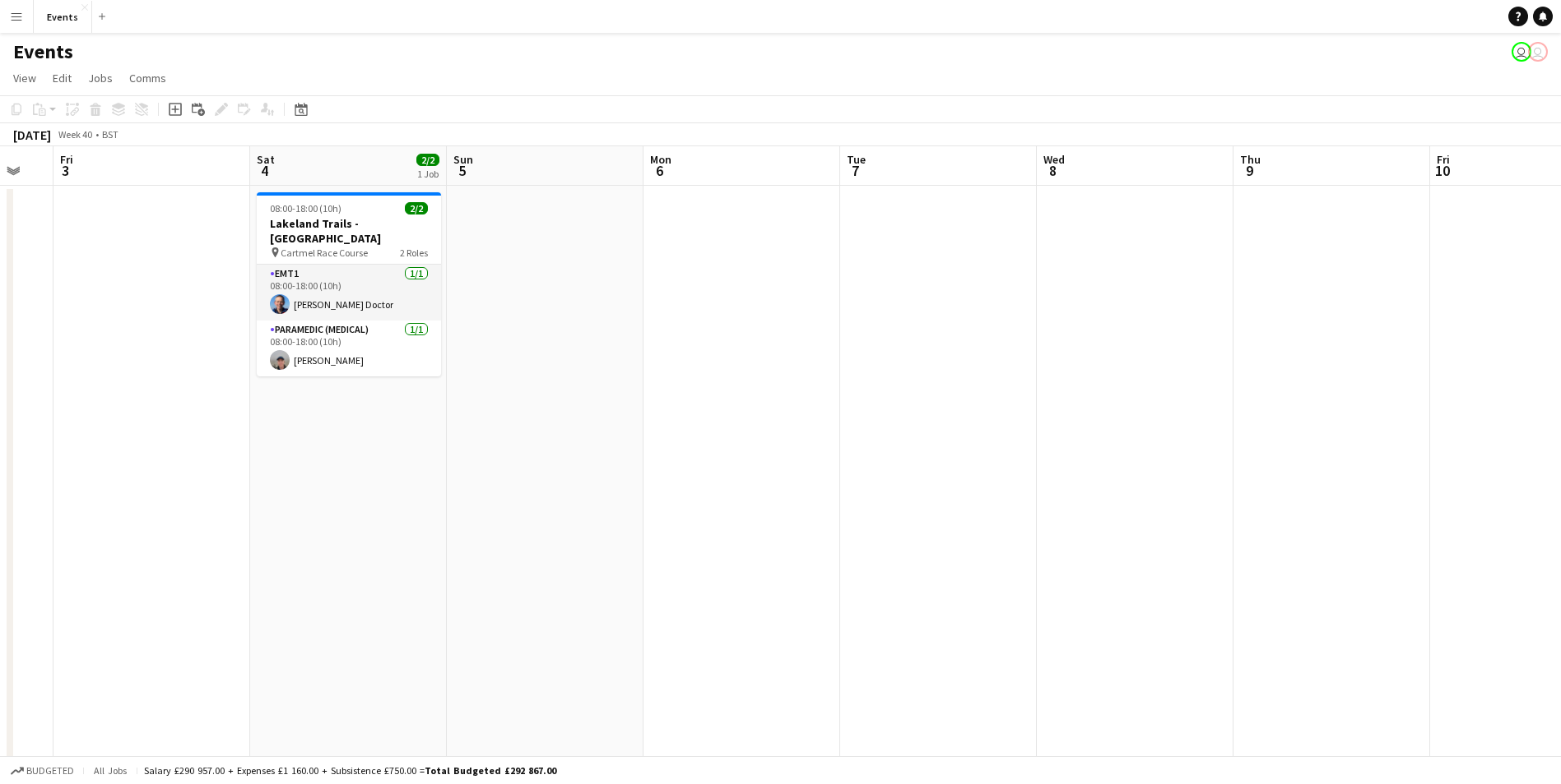
drag, startPoint x: 1155, startPoint y: 616, endPoint x: 548, endPoint y: 559, distance: 609.7
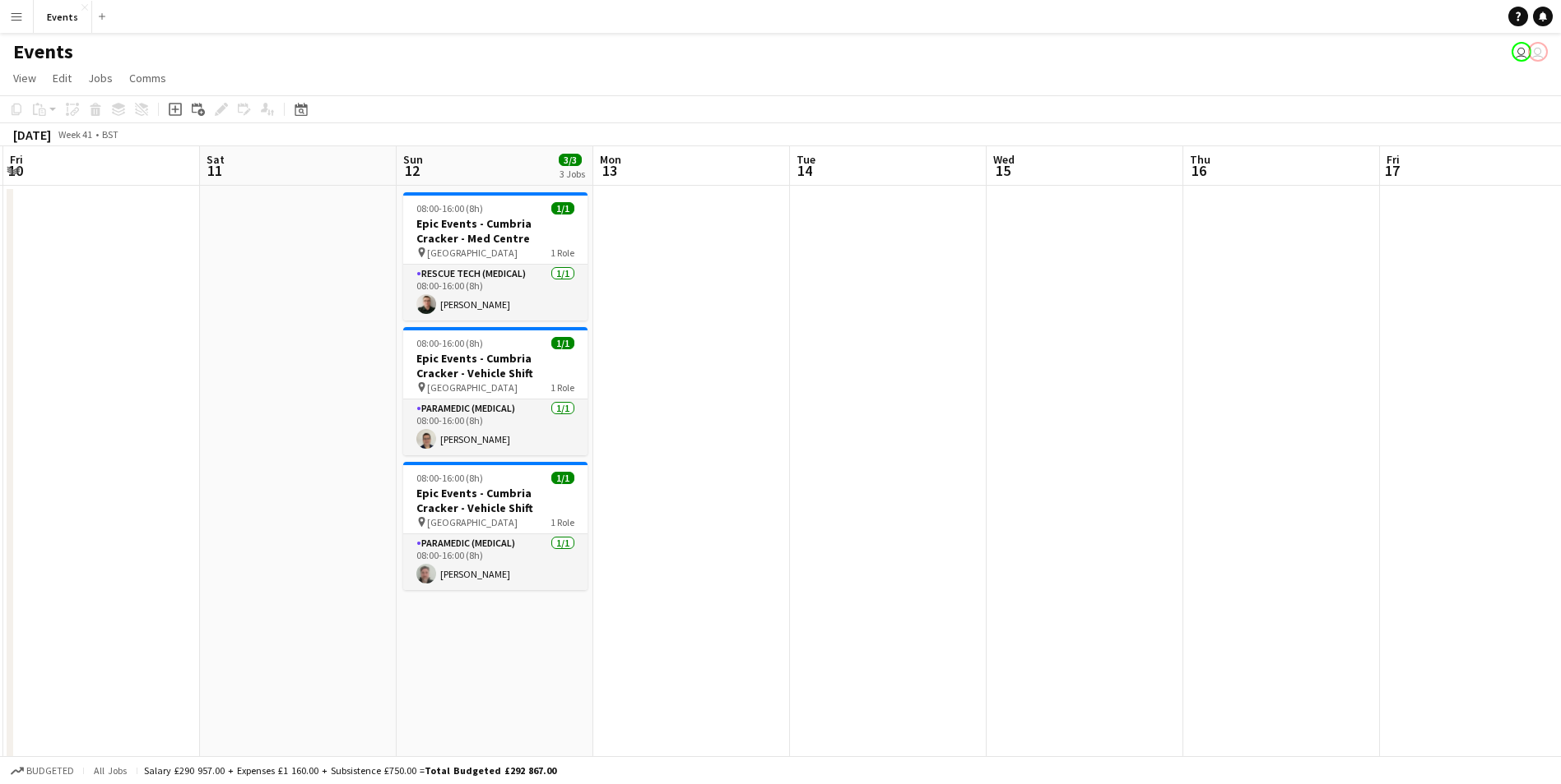
drag, startPoint x: 1215, startPoint y: 683, endPoint x: 899, endPoint y: 622, distance: 321.8
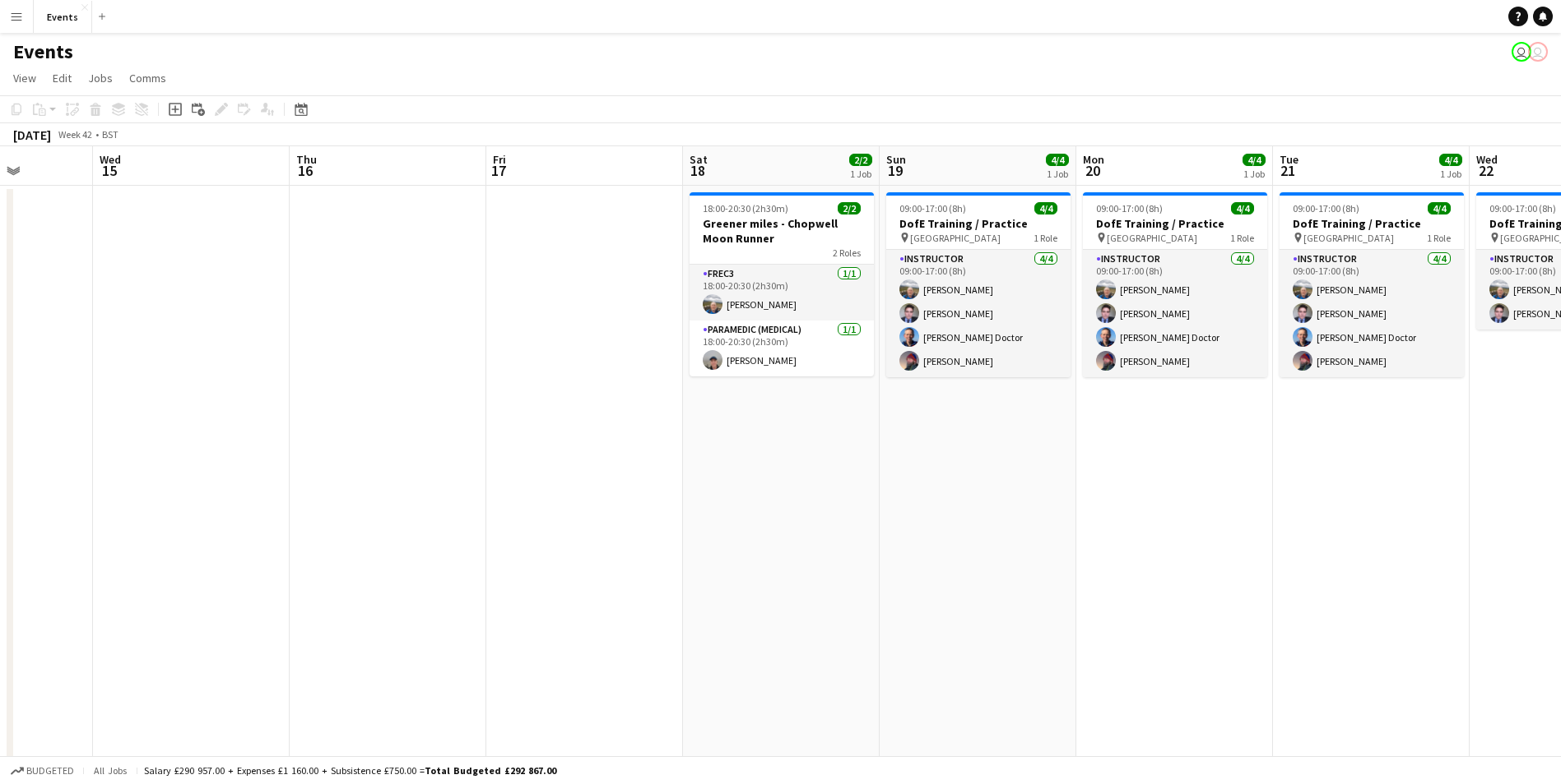
scroll to position [0, 583]
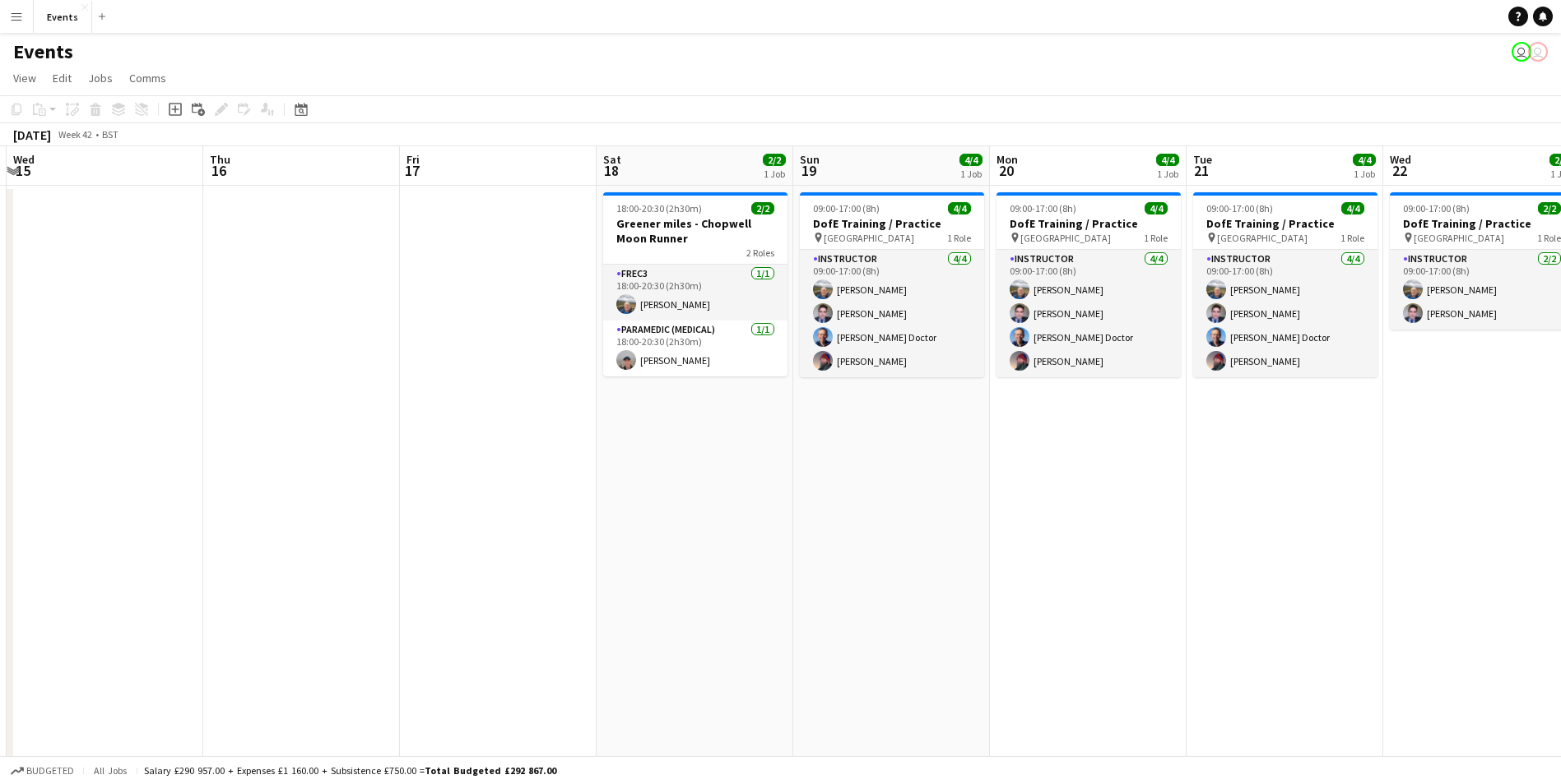
drag, startPoint x: 1054, startPoint y: 646, endPoint x: -3, endPoint y: 487, distance: 1068.9
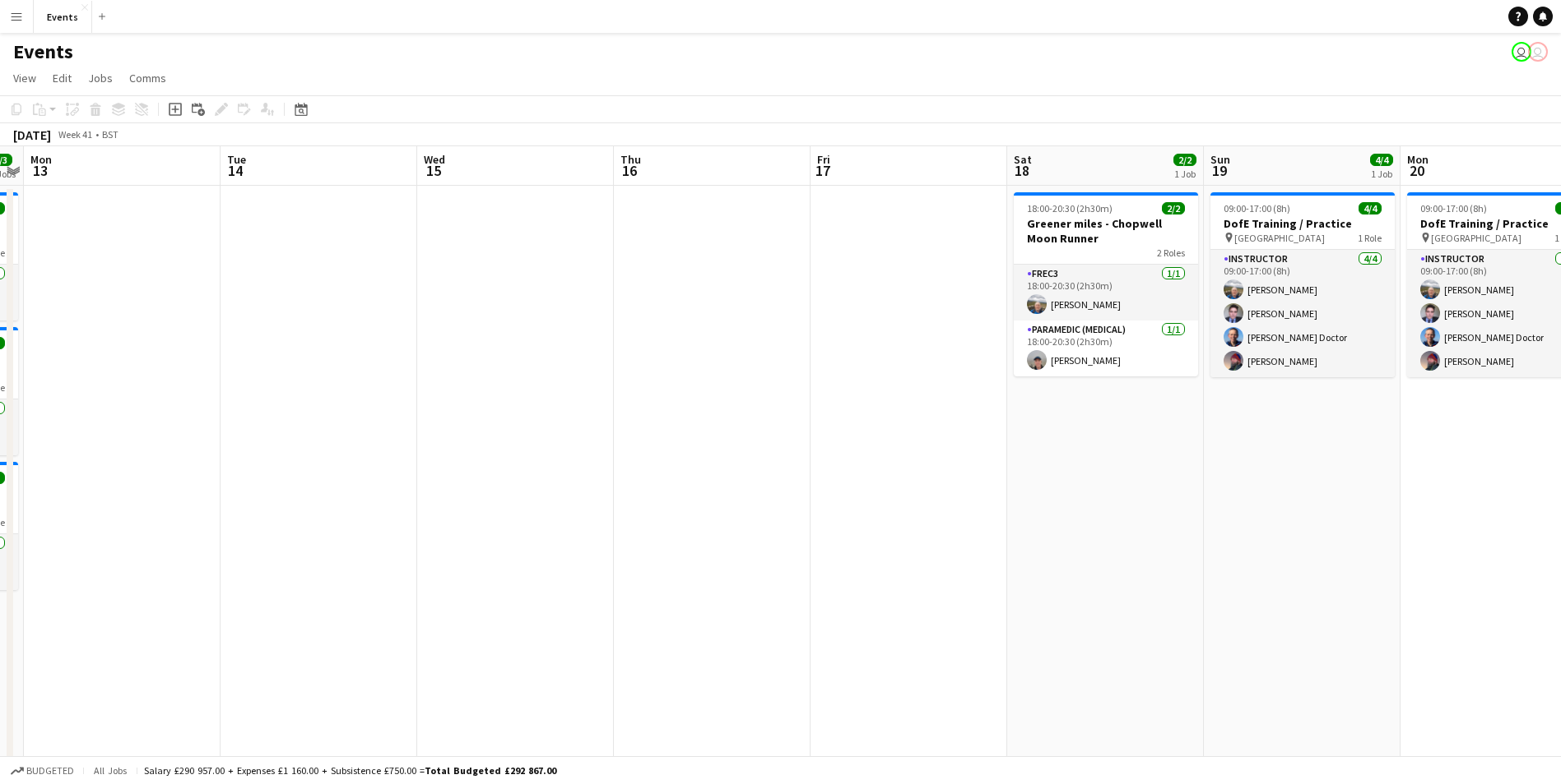
drag, startPoint x: 658, startPoint y: 612, endPoint x: 1391, endPoint y: 698, distance: 738.0
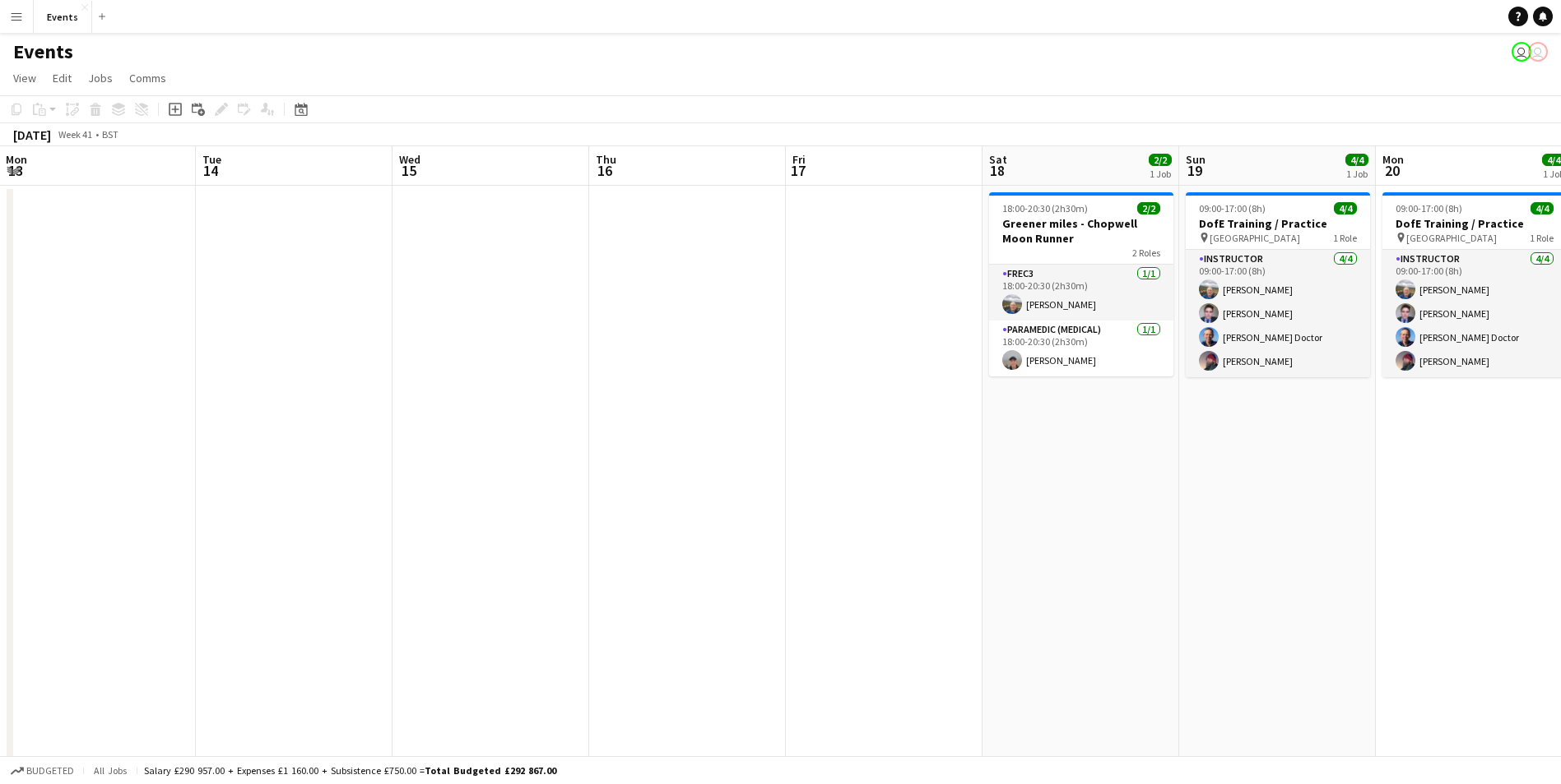
drag, startPoint x: 726, startPoint y: 637, endPoint x: 1180, endPoint y: 688, distance: 456.9
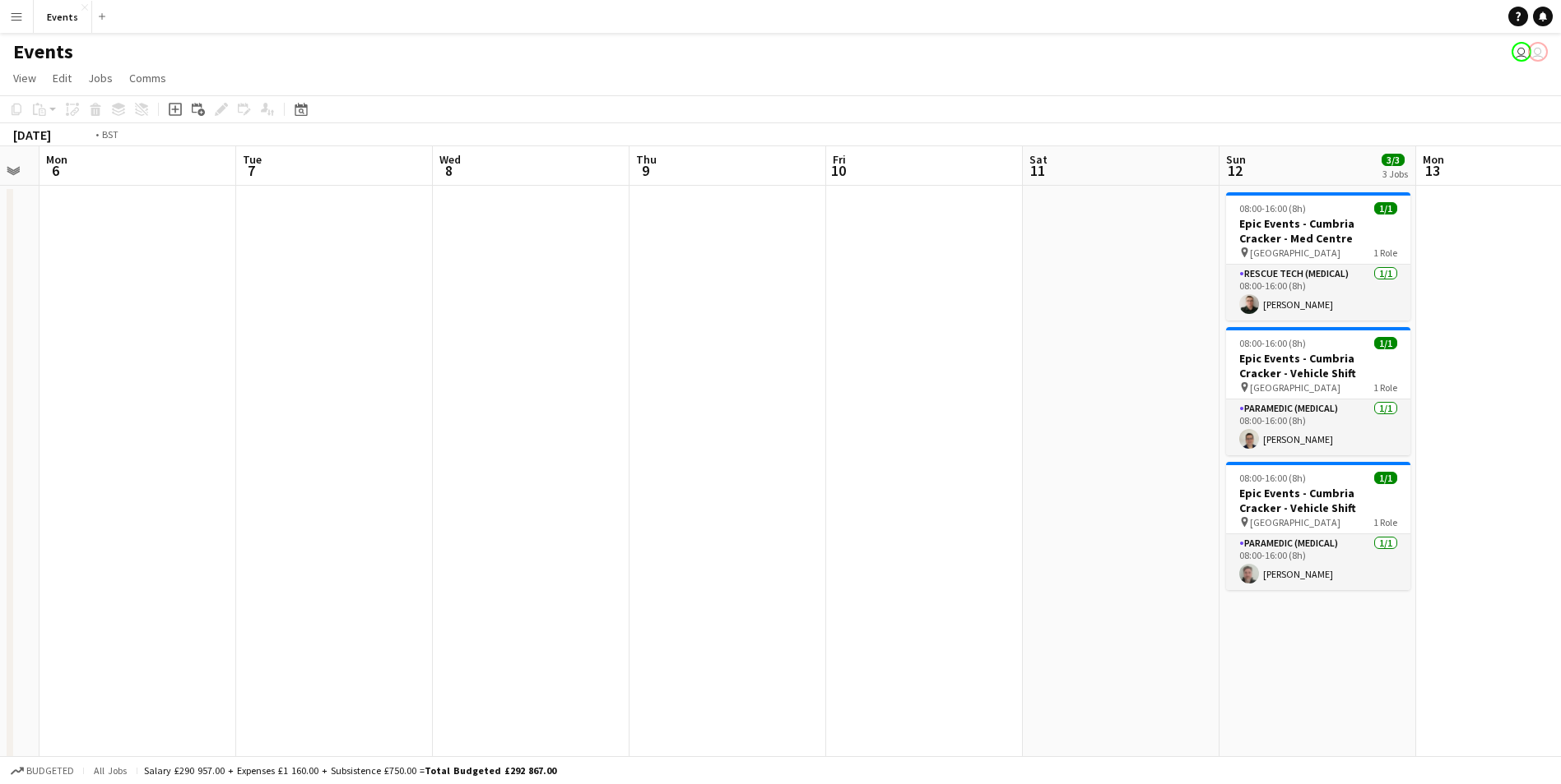
drag, startPoint x: 1030, startPoint y: 673, endPoint x: 791, endPoint y: 642, distance: 241.0
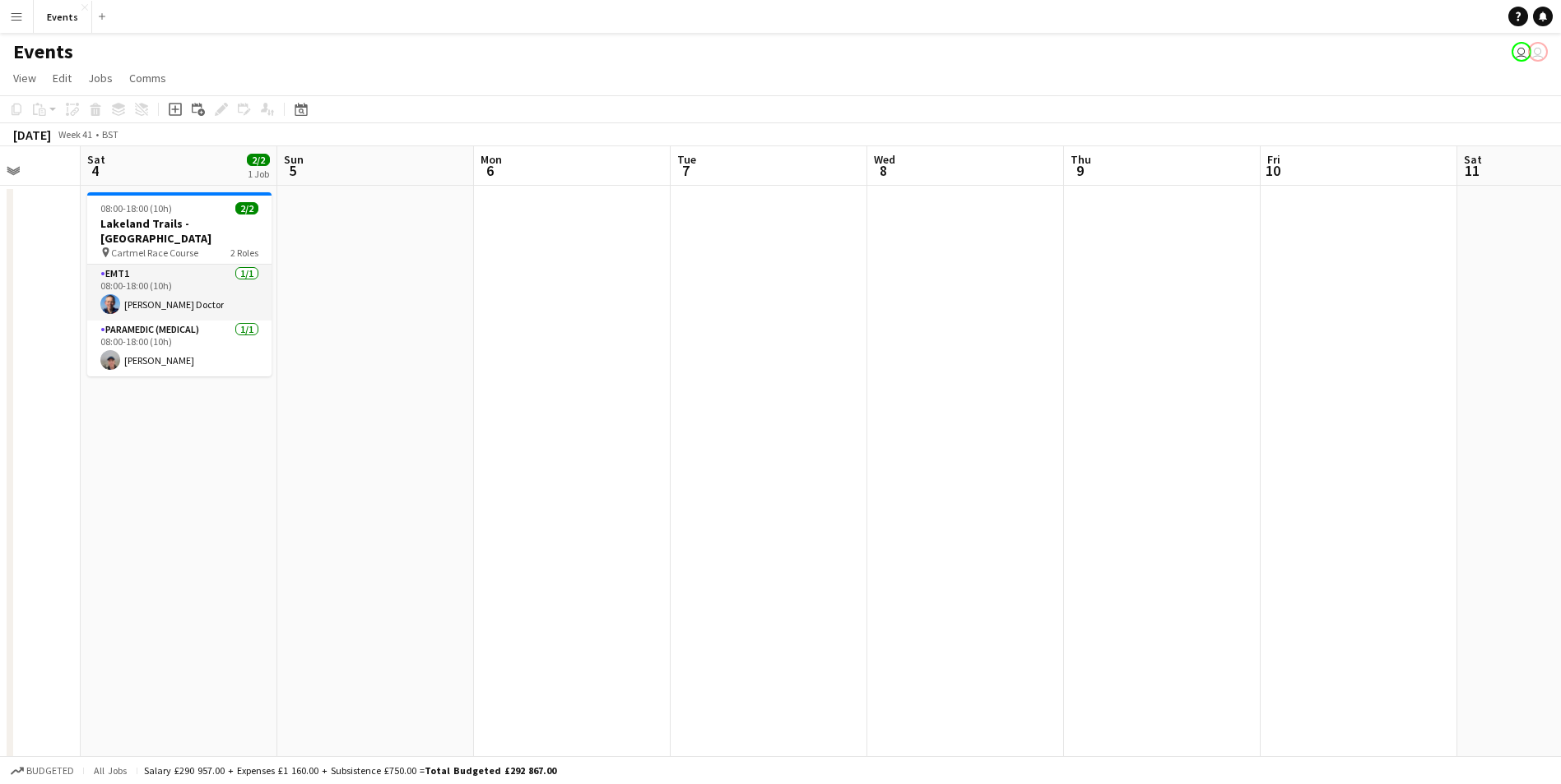
drag, startPoint x: 706, startPoint y: 598, endPoint x: 1105, endPoint y: 658, distance: 403.5
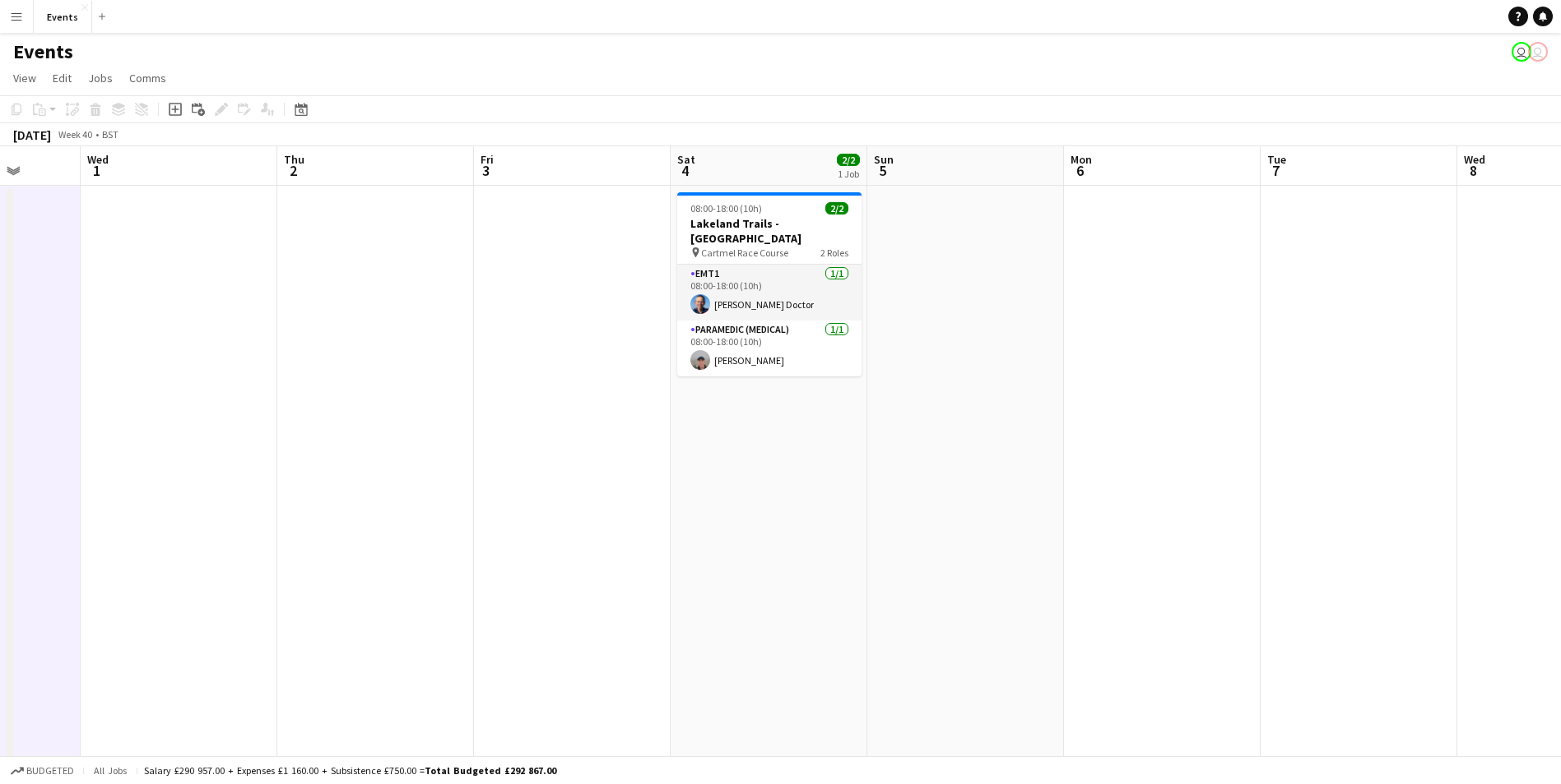
scroll to position [0, 463]
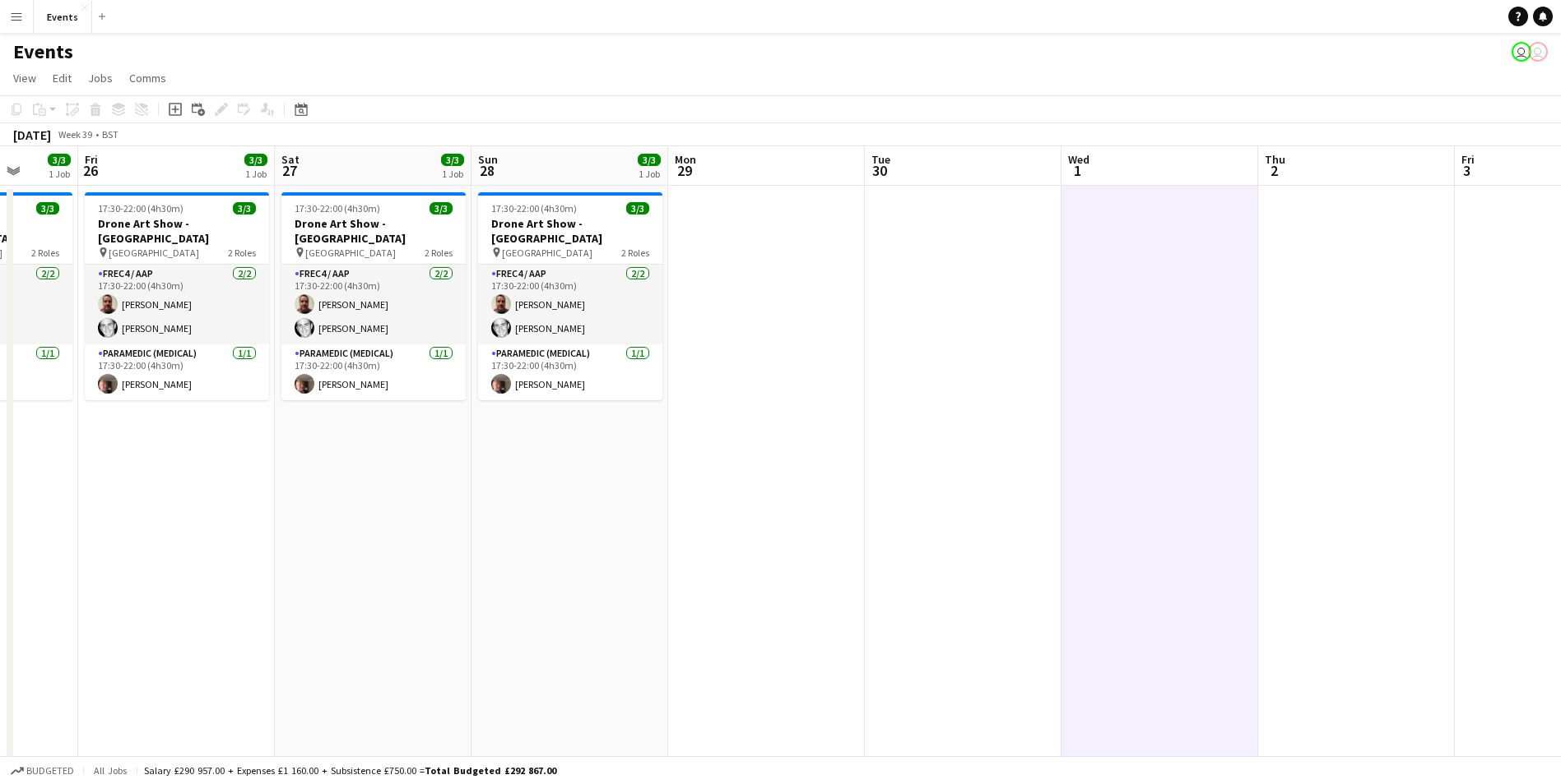
drag, startPoint x: 103, startPoint y: 432, endPoint x: 1234, endPoint y: 629, distance: 1148.0
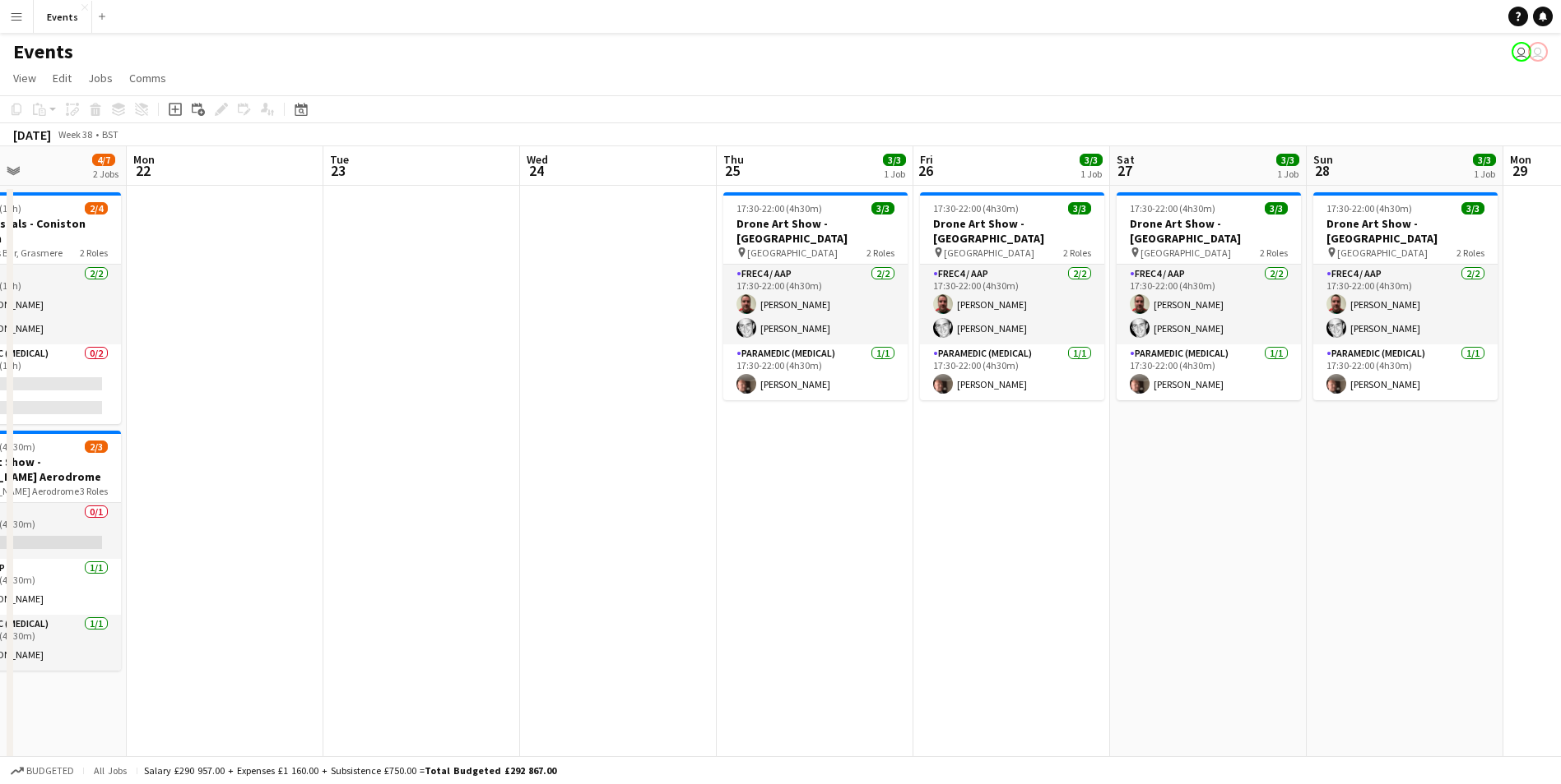
drag, startPoint x: 592, startPoint y: 542, endPoint x: 1575, endPoint y: 695, distance: 994.8
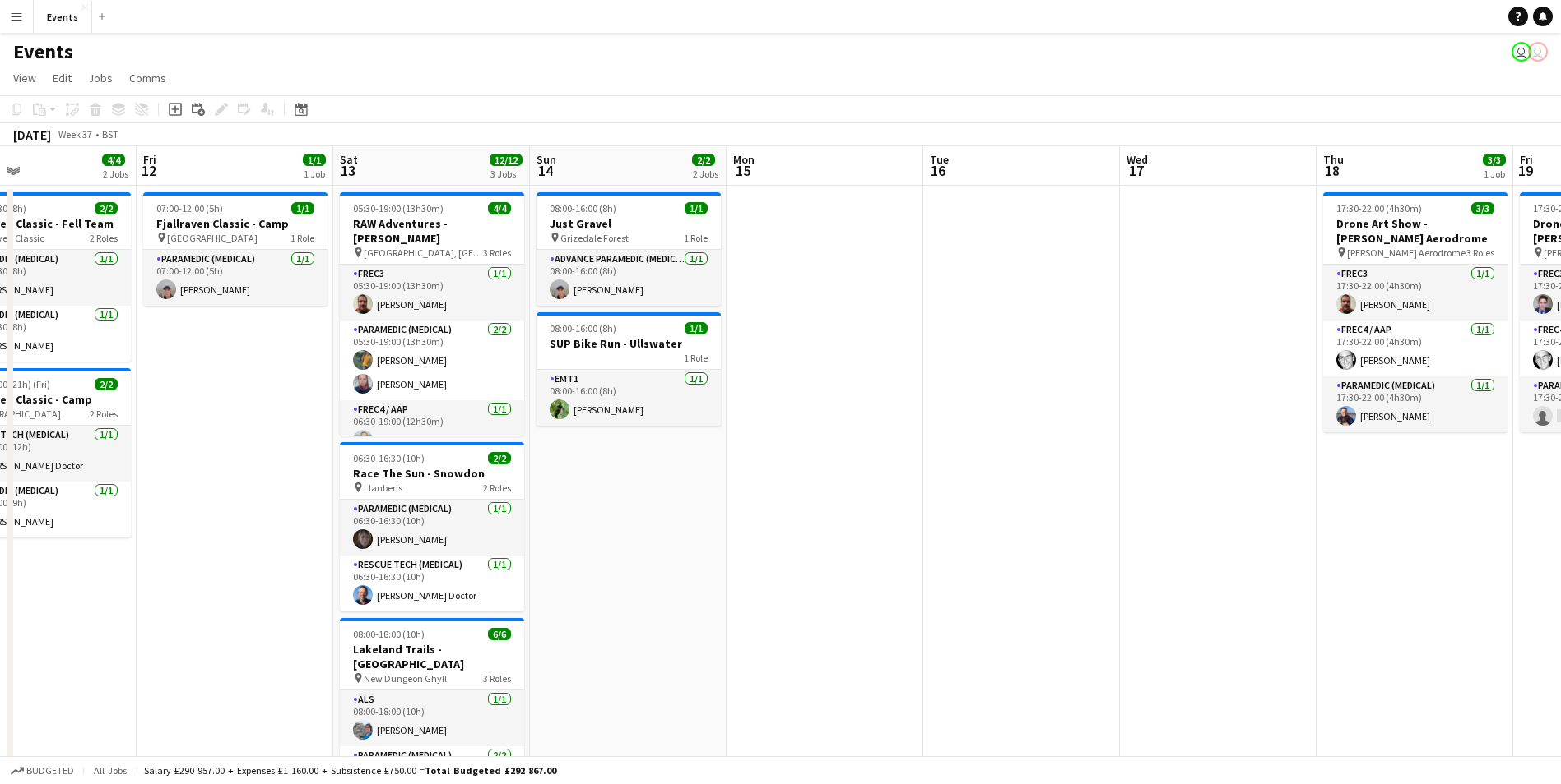
drag, startPoint x: 1215, startPoint y: 701, endPoint x: 1575, endPoint y: 777, distance: 367.9
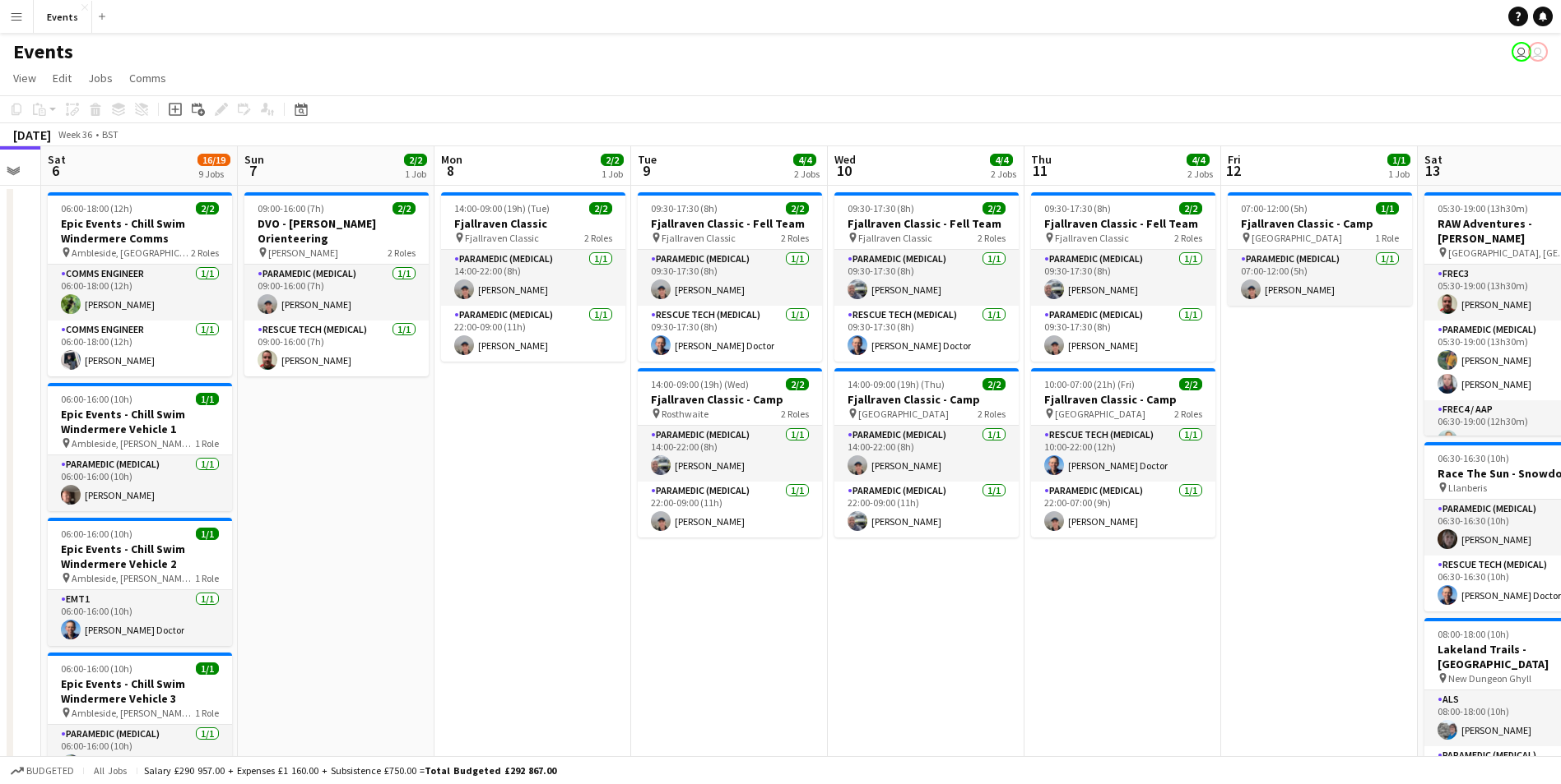
scroll to position [0, 331]
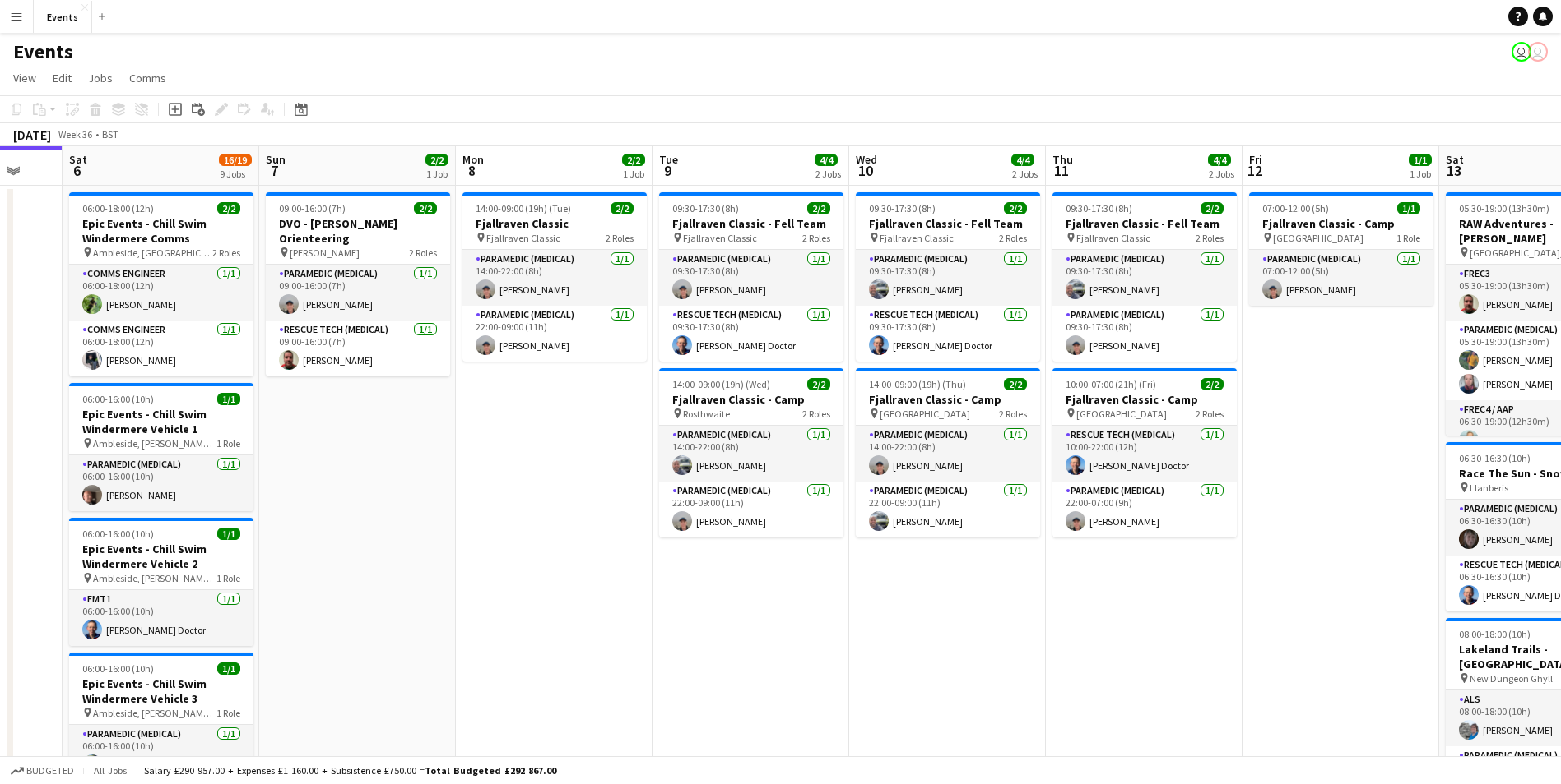
drag, startPoint x: 366, startPoint y: 621, endPoint x: 1452, endPoint y: 751, distance: 1093.8
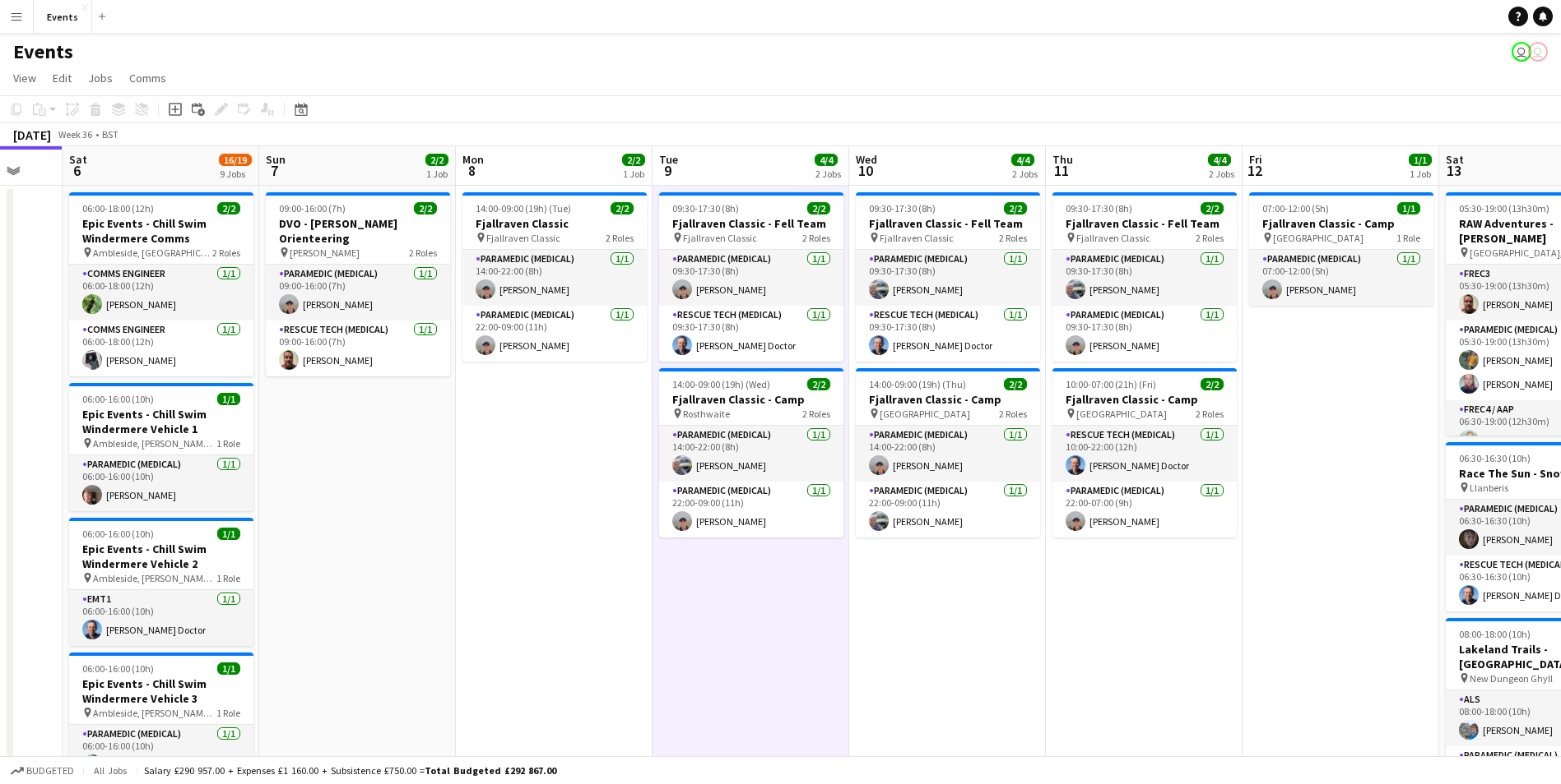
scroll to position [0, 512]
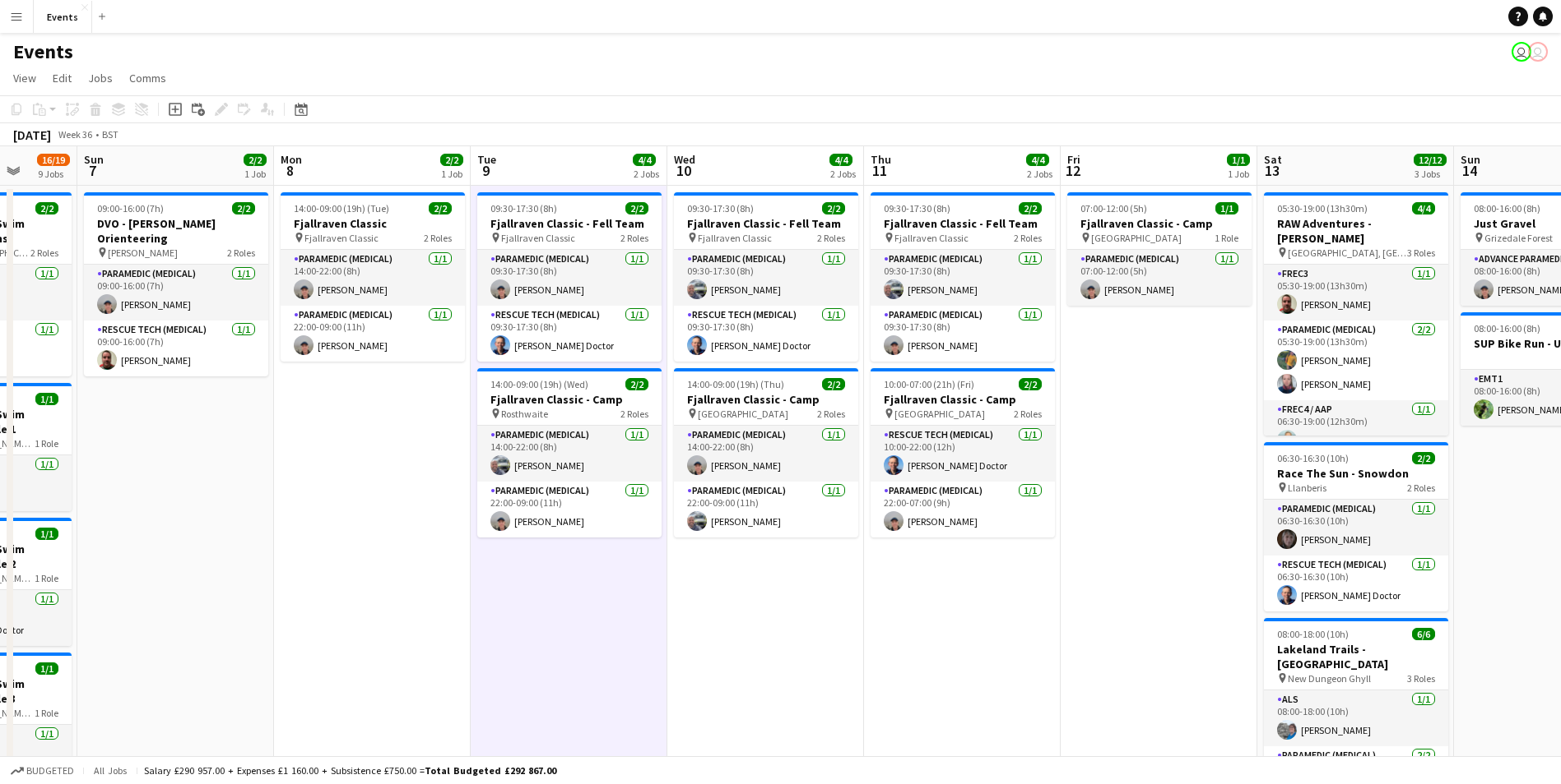
drag, startPoint x: 461, startPoint y: 605, endPoint x: 476, endPoint y: 548, distance: 58.9
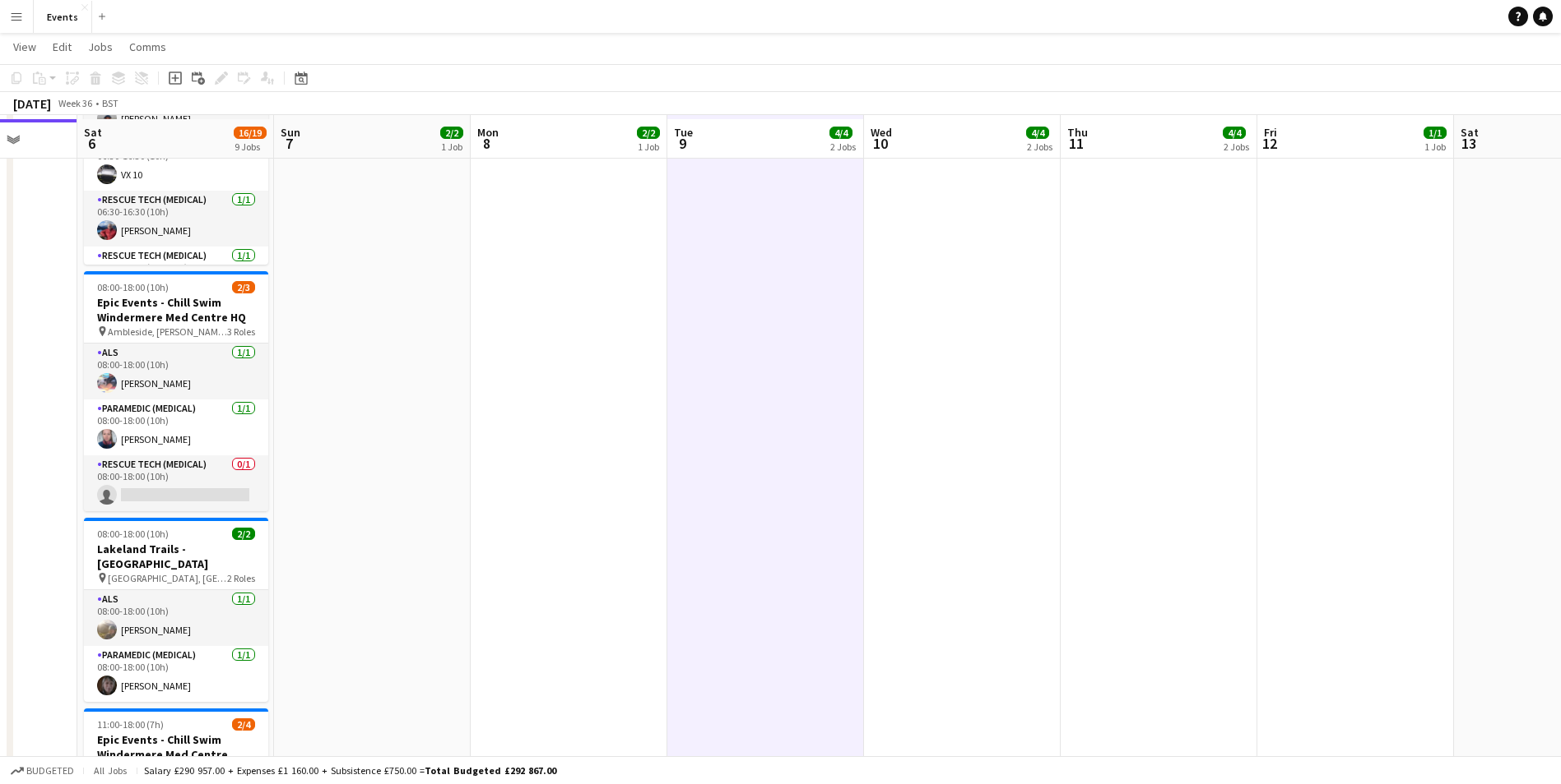
scroll to position [904, 0]
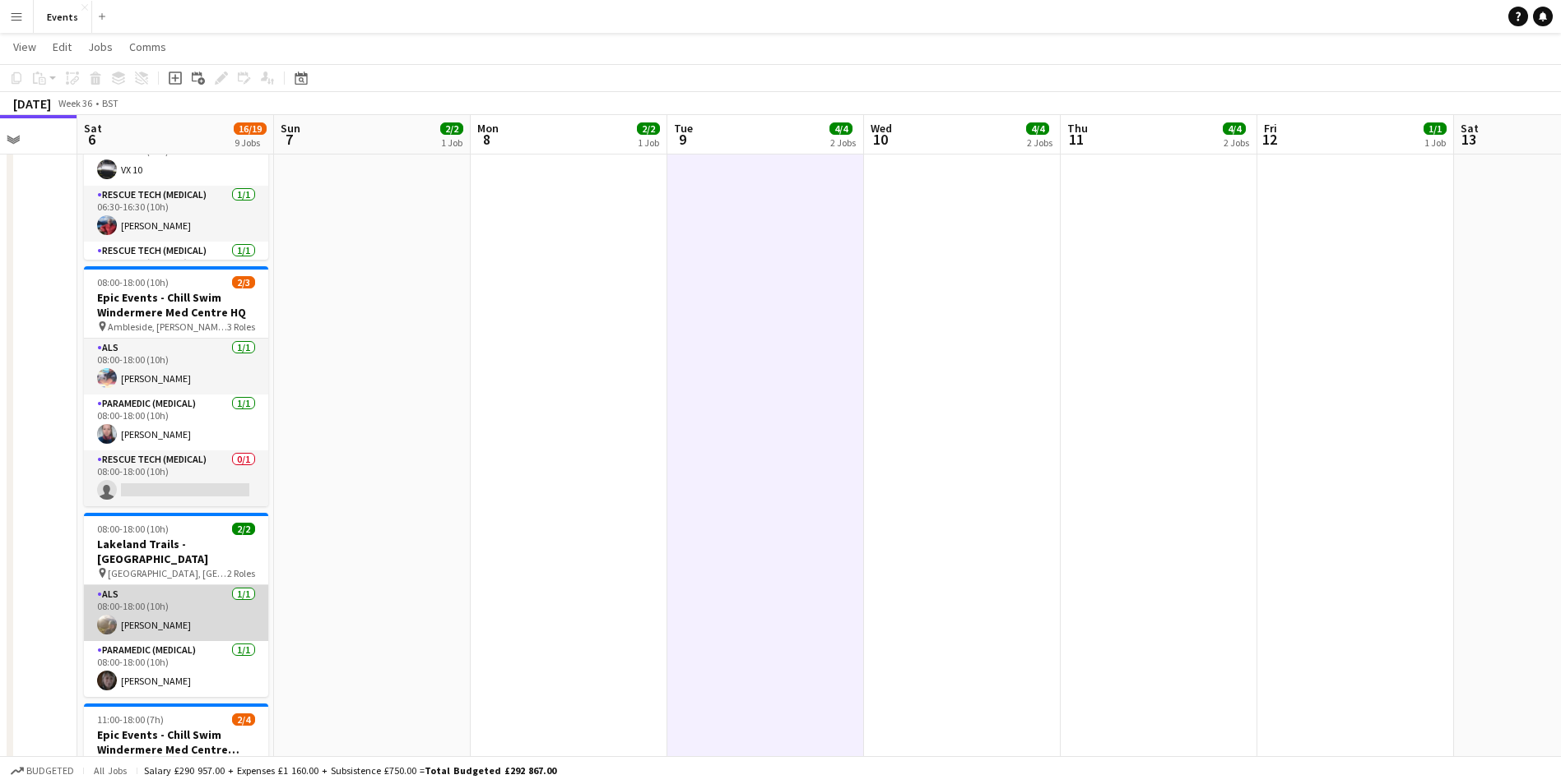
click at [162, 614] on app-card-role "ALS [DATE] 08:00-18:00 (10h) [PERSON_NAME]" at bounding box center [177, 613] width 185 height 56
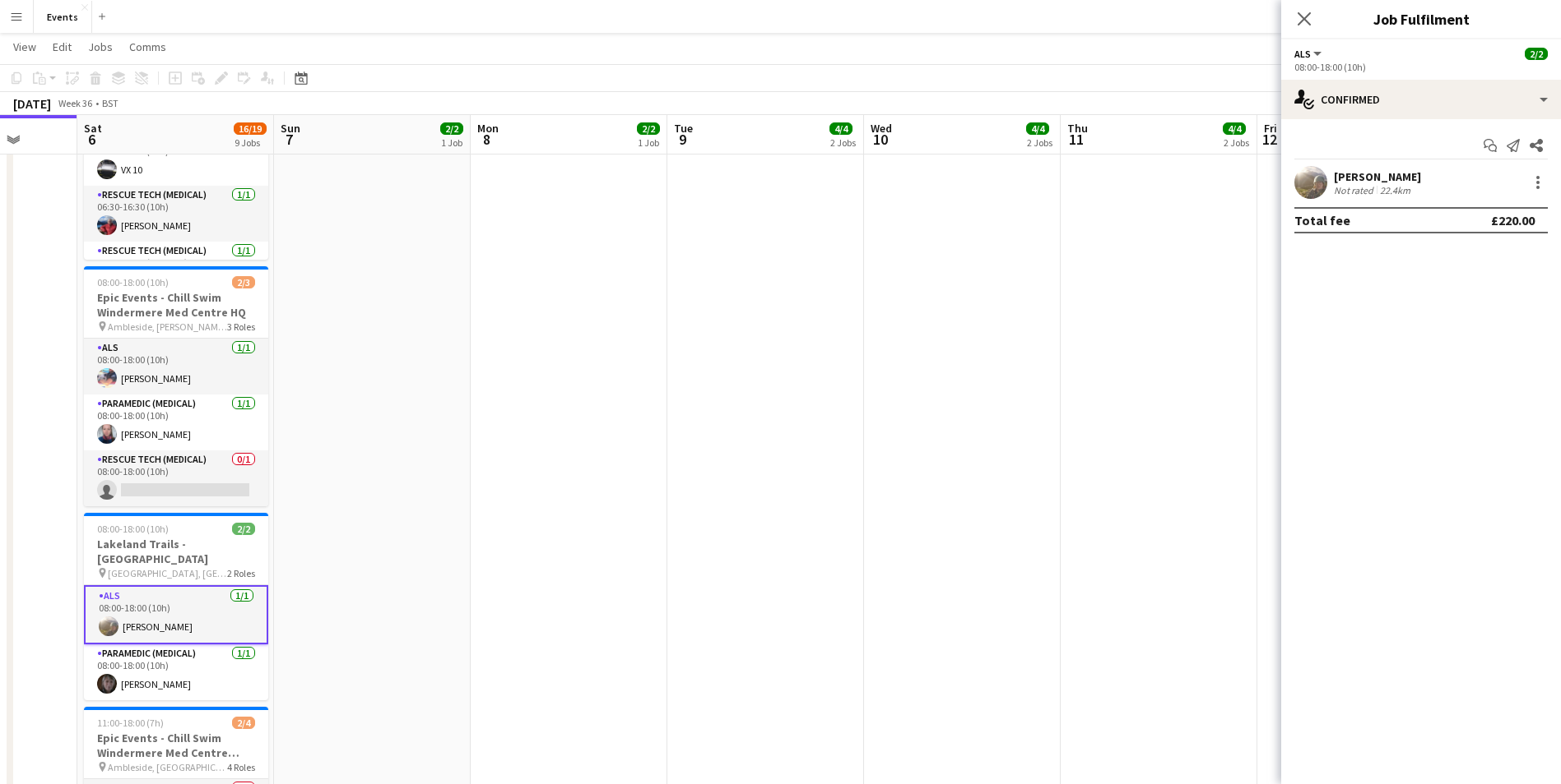
click at [1312, 177] on app-user-avatar at bounding box center [1310, 182] width 33 height 33
